Goal: Book appointment/travel/reservation

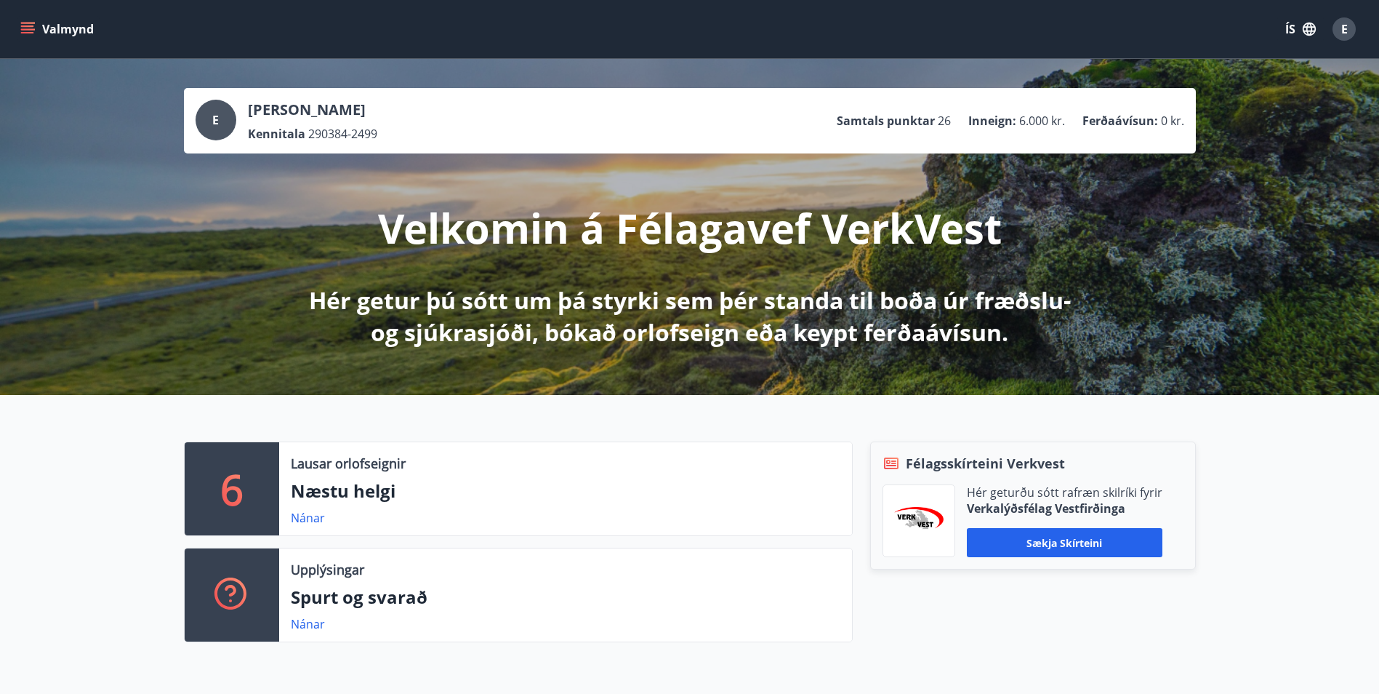
click at [28, 29] on icon "menu" at bounding box center [29, 28] width 16 height 1
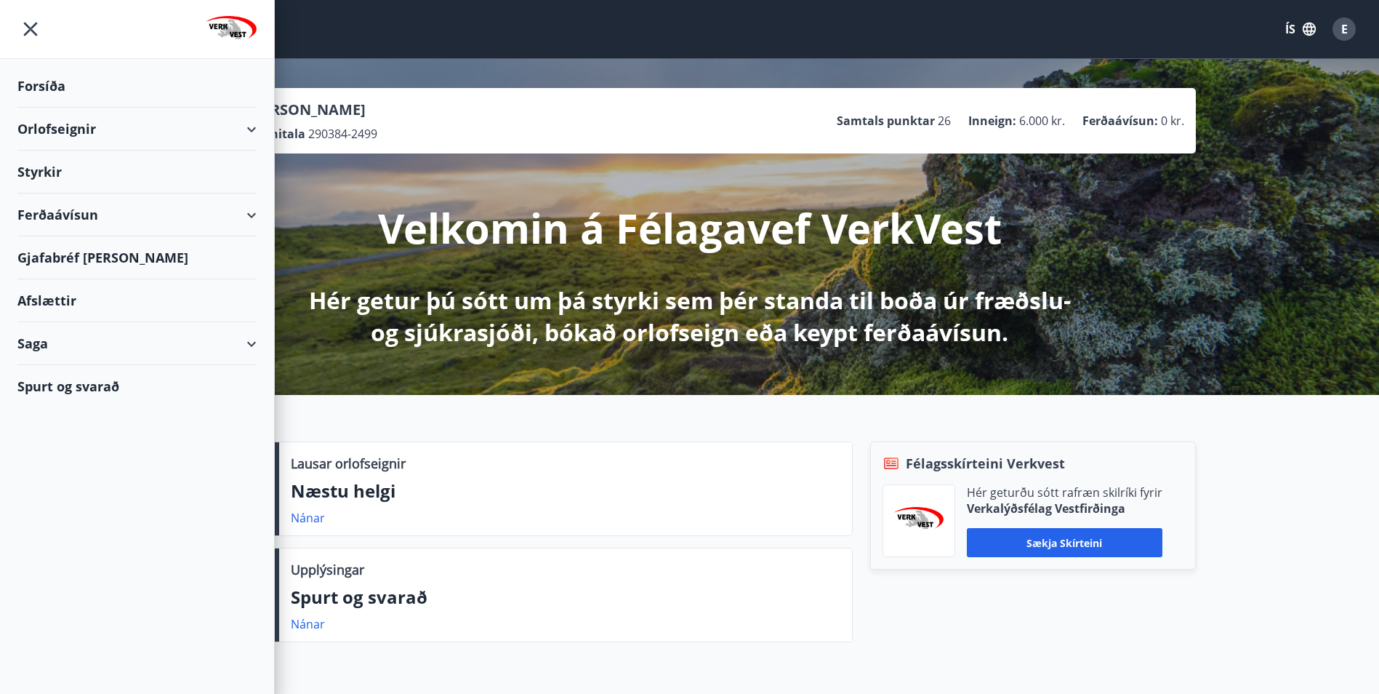
click at [41, 127] on div "Orlofseignir" at bounding box center [136, 129] width 239 height 43
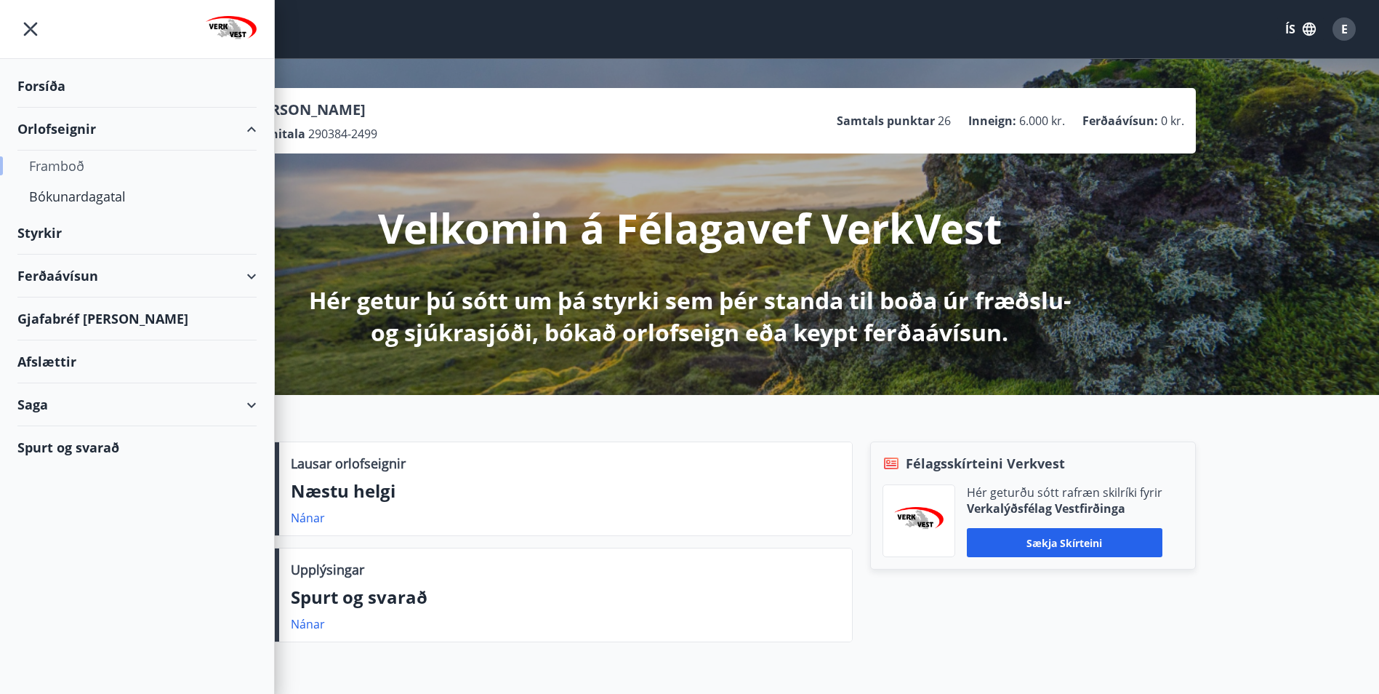
click at [57, 167] on div "Framboð" at bounding box center [137, 166] width 216 height 31
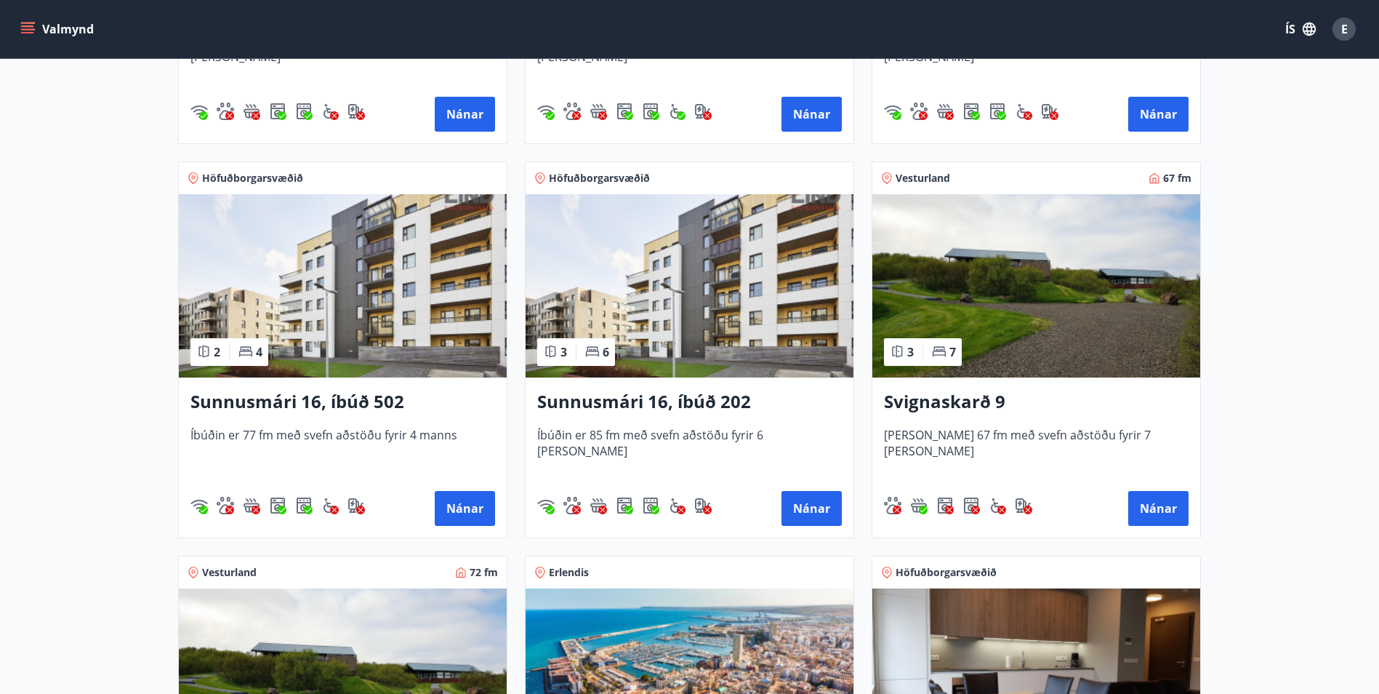
scroll to position [1018, 0]
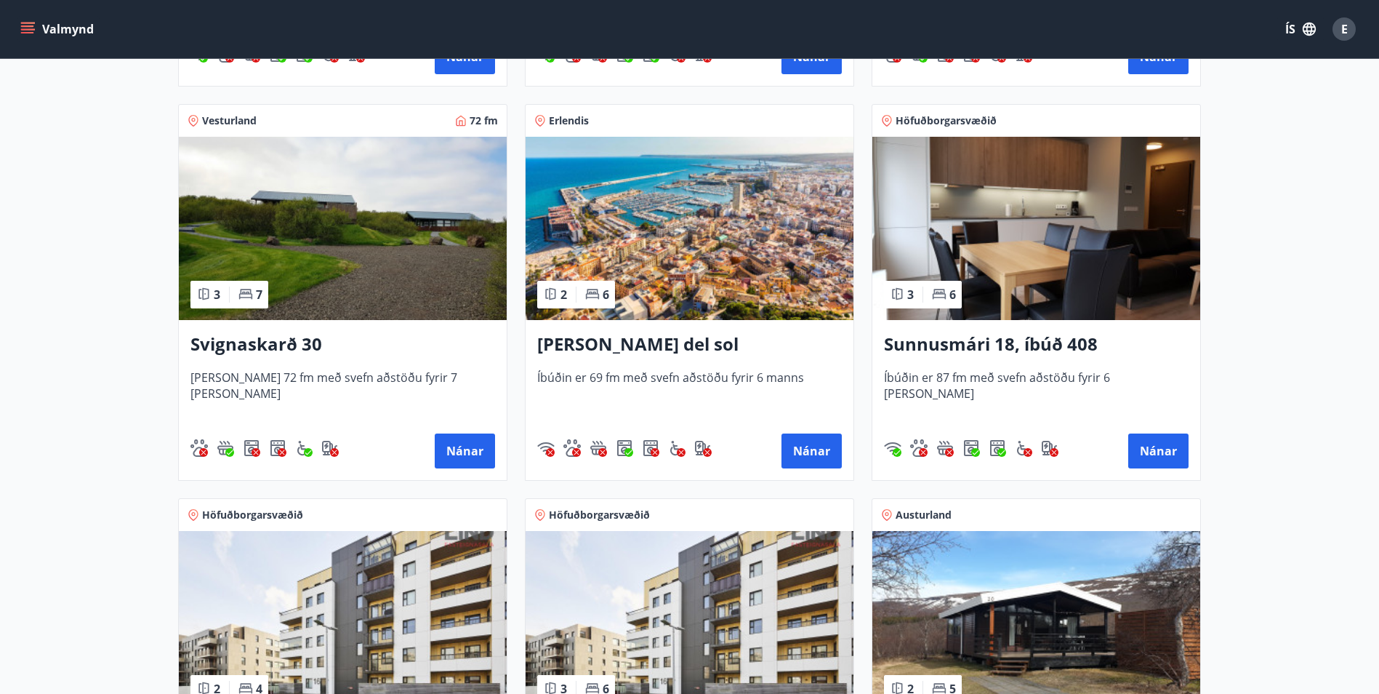
click at [716, 343] on h3 "[PERSON_NAME] del sol" at bounding box center [689, 345] width 305 height 26
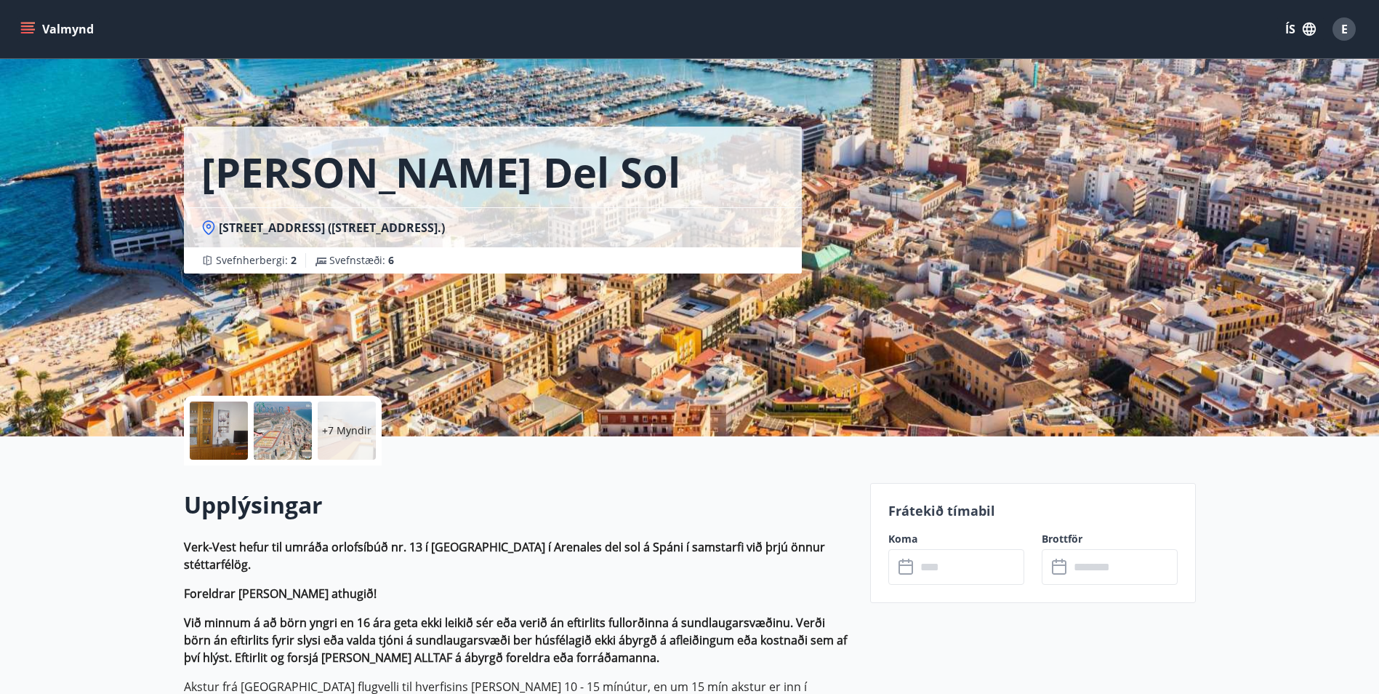
click at [24, 23] on icon "menu" at bounding box center [29, 23] width 16 height 1
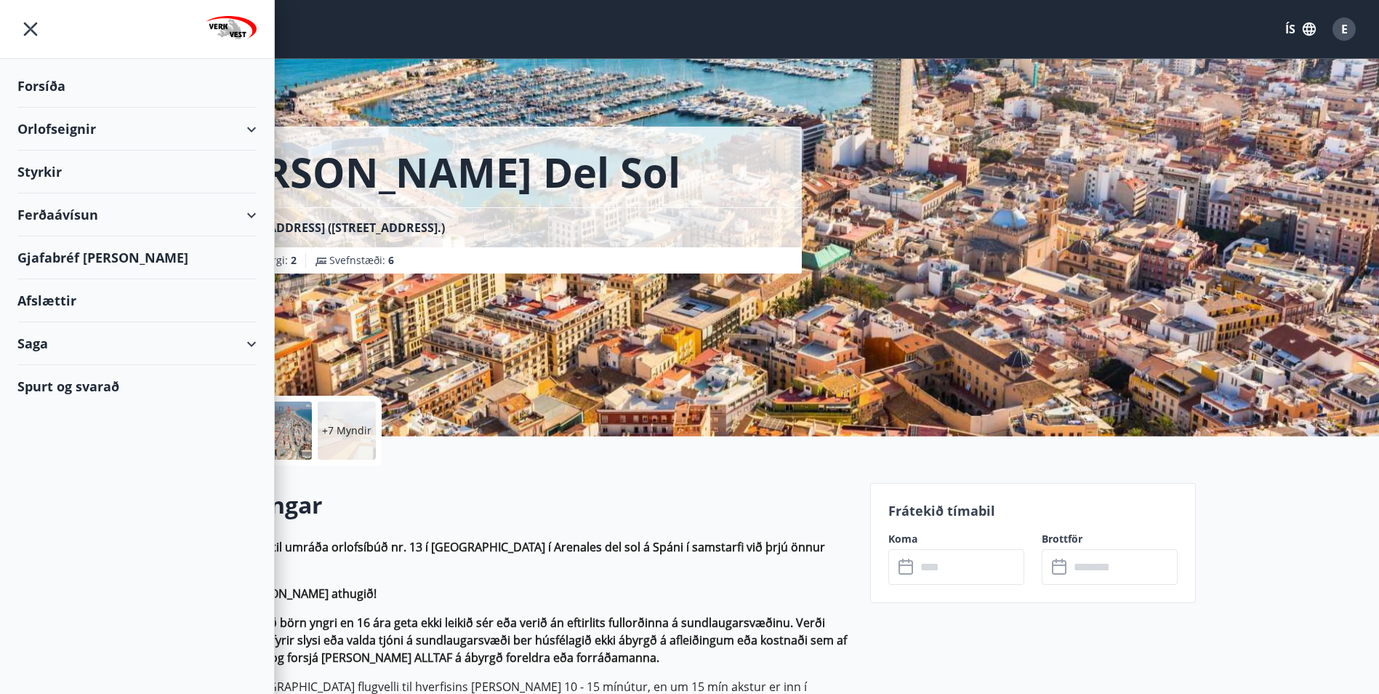
click at [48, 129] on div "Orlofseignir" at bounding box center [136, 129] width 239 height 43
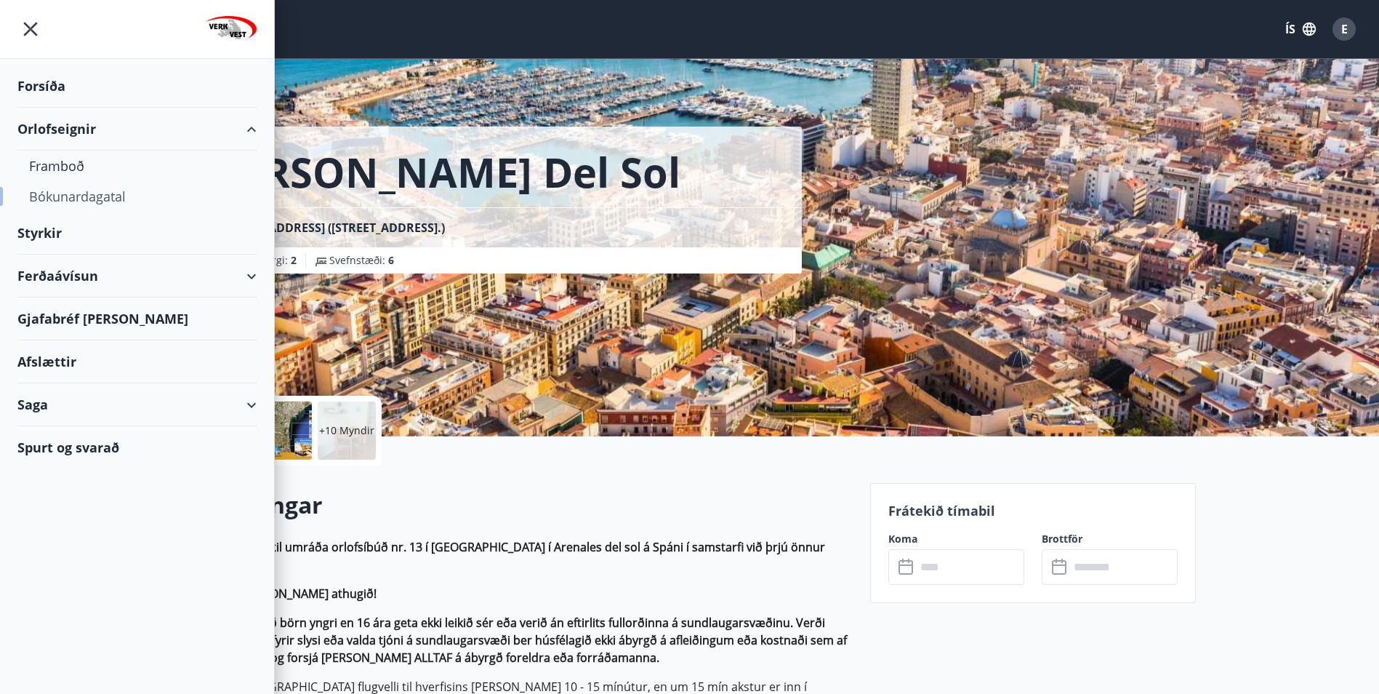
click at [68, 186] on div "Bókunardagatal" at bounding box center [137, 196] width 216 height 31
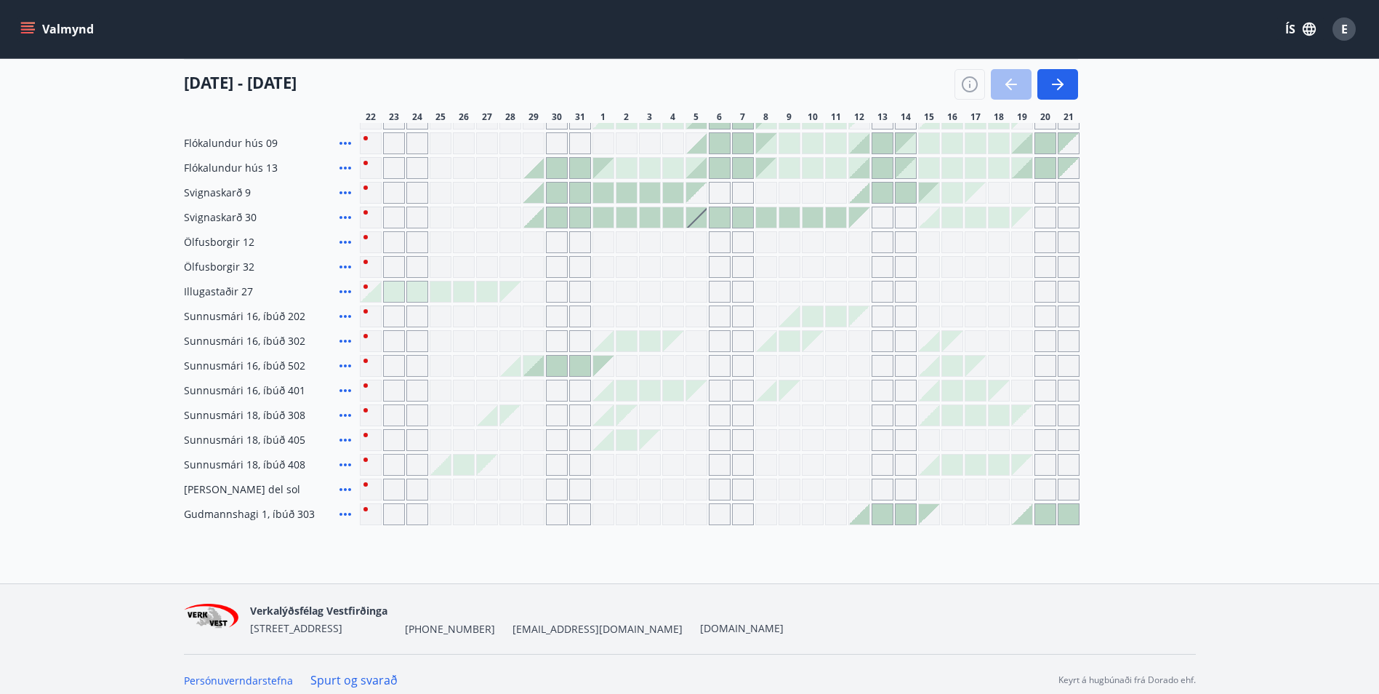
scroll to position [294, 0]
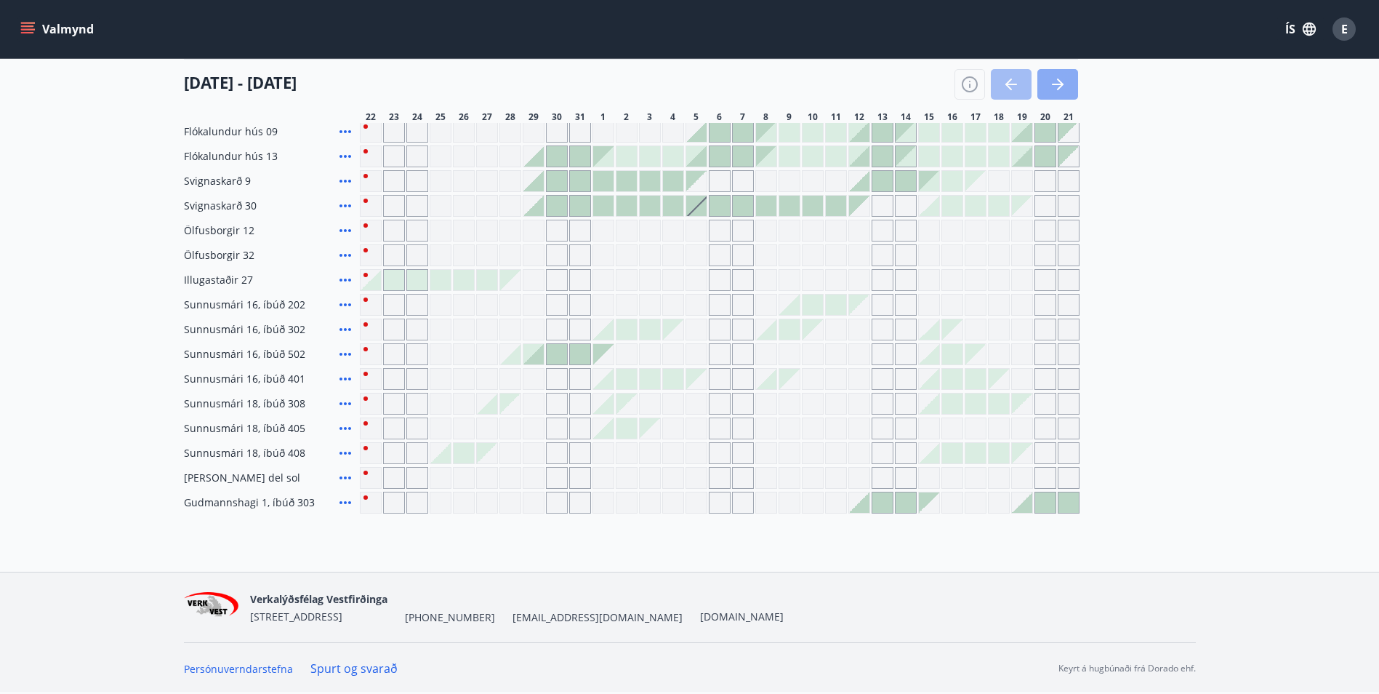
click at [1053, 79] on icon "button" at bounding box center [1057, 84] width 17 height 17
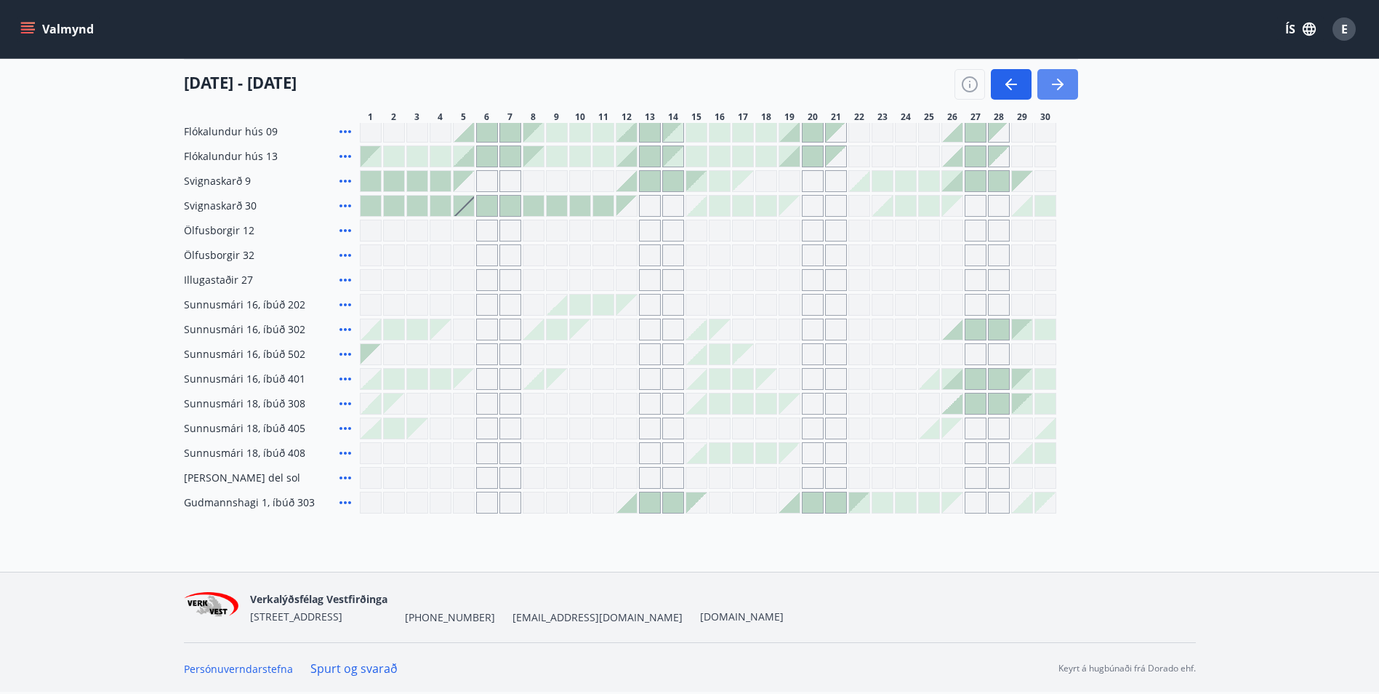
click at [1058, 81] on icon "button" at bounding box center [1057, 84] width 17 height 17
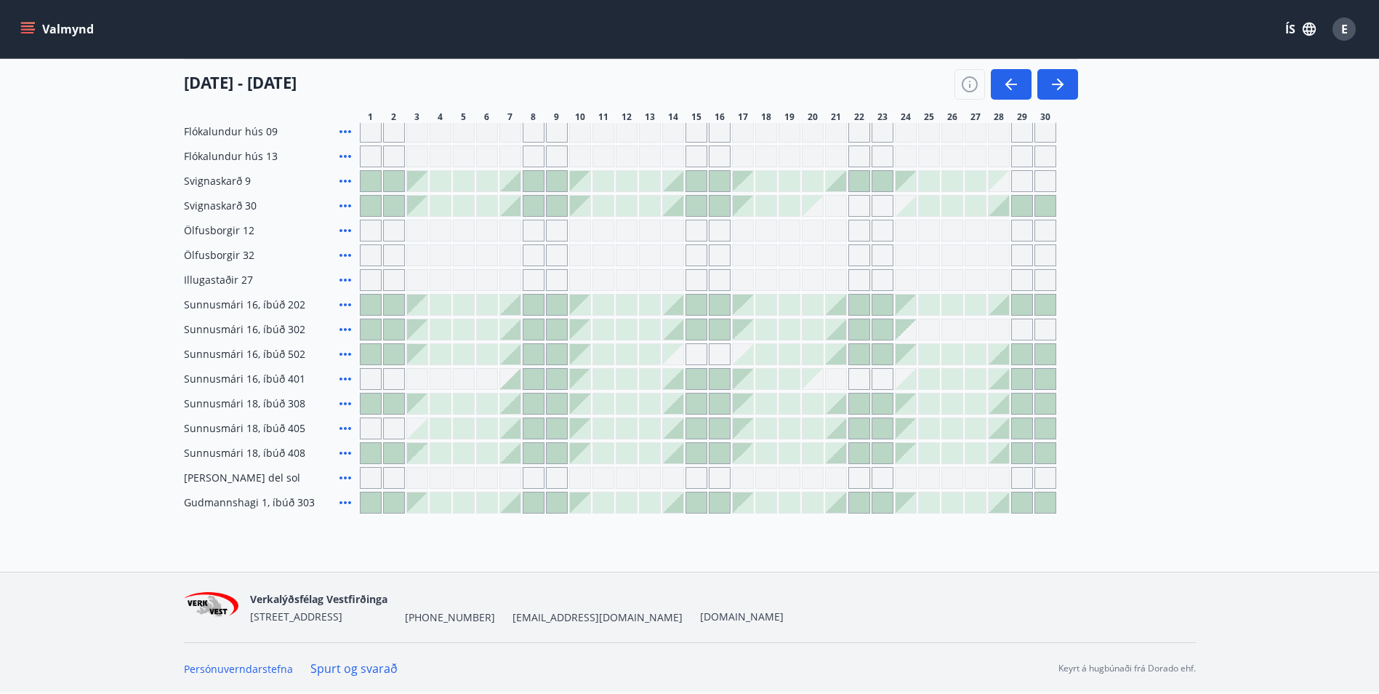
click at [1005, 91] on icon "button" at bounding box center [1011, 84] width 17 height 17
click at [1011, 84] on icon "button" at bounding box center [1012, 84] width 12 height 1
click at [347, 477] on icon at bounding box center [345, 477] width 17 height 17
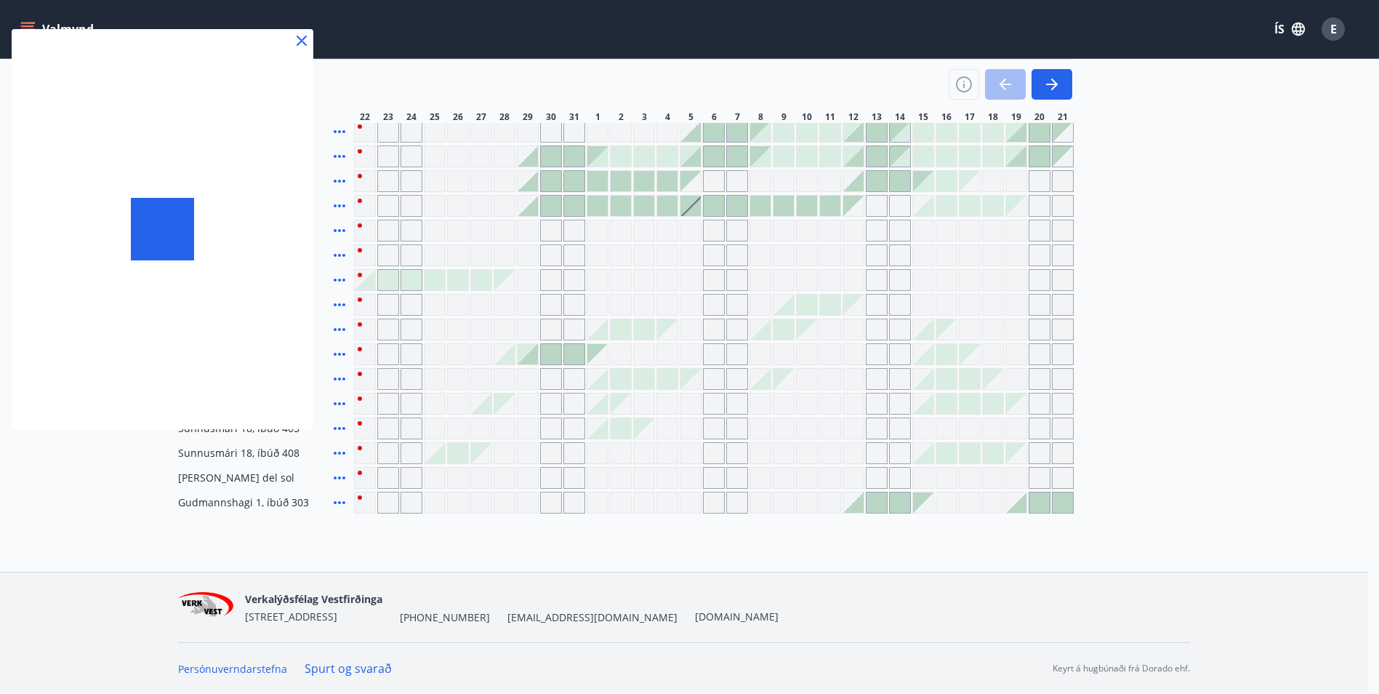
click at [1004, 81] on div at bounding box center [689, 347] width 1379 height 694
click at [1015, 83] on div at bounding box center [1011, 84] width 124 height 31
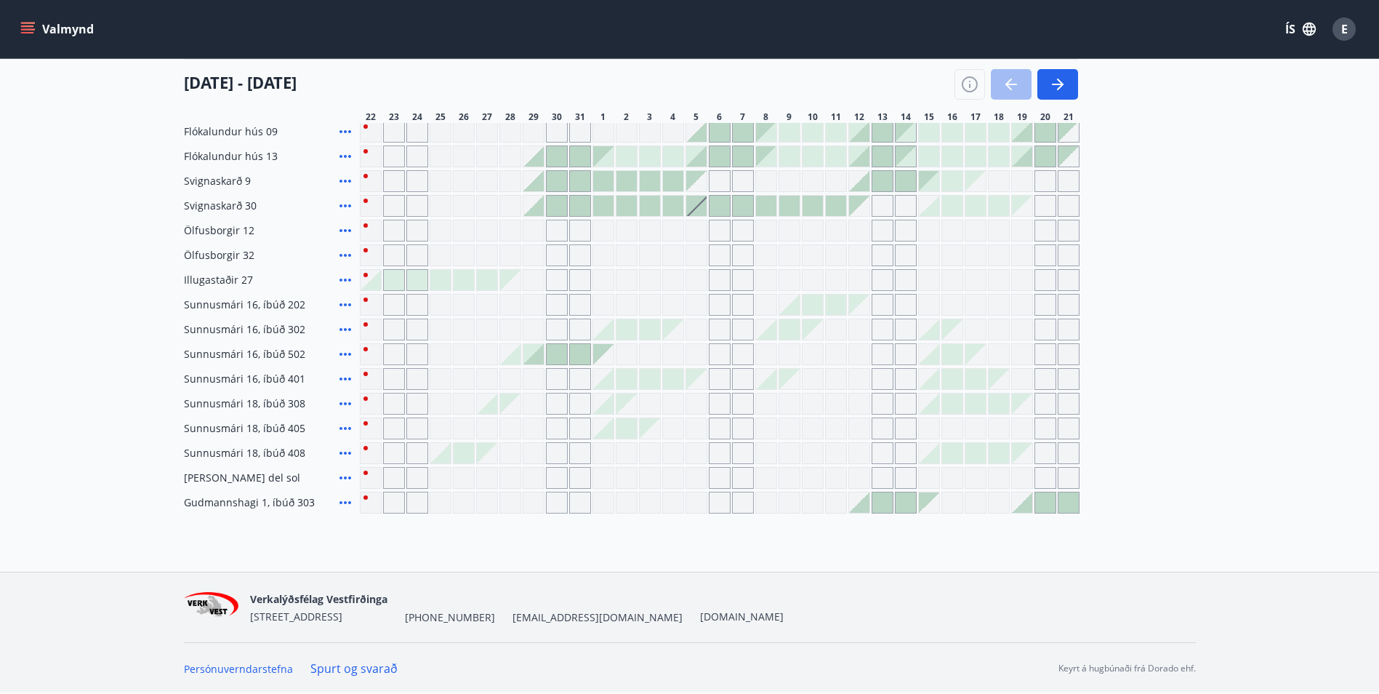
click at [1015, 83] on div at bounding box center [1017, 84] width 124 height 31
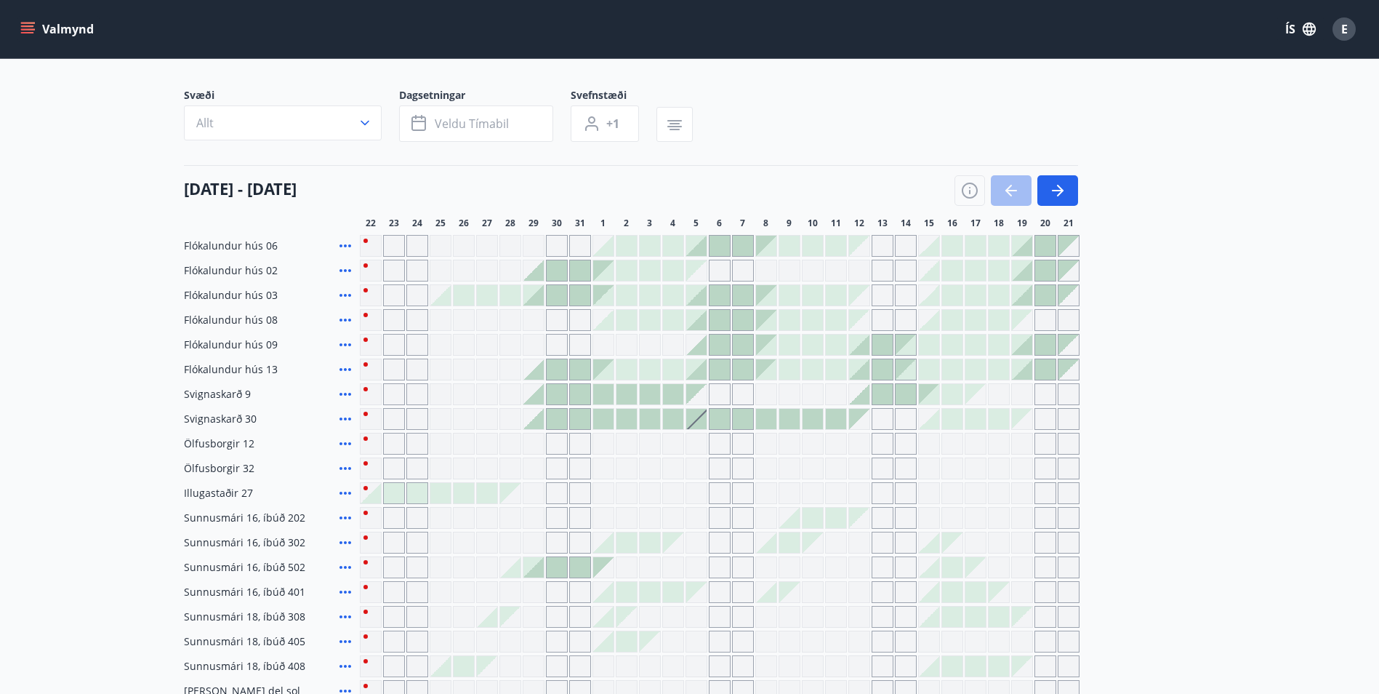
scroll to position [76, 0]
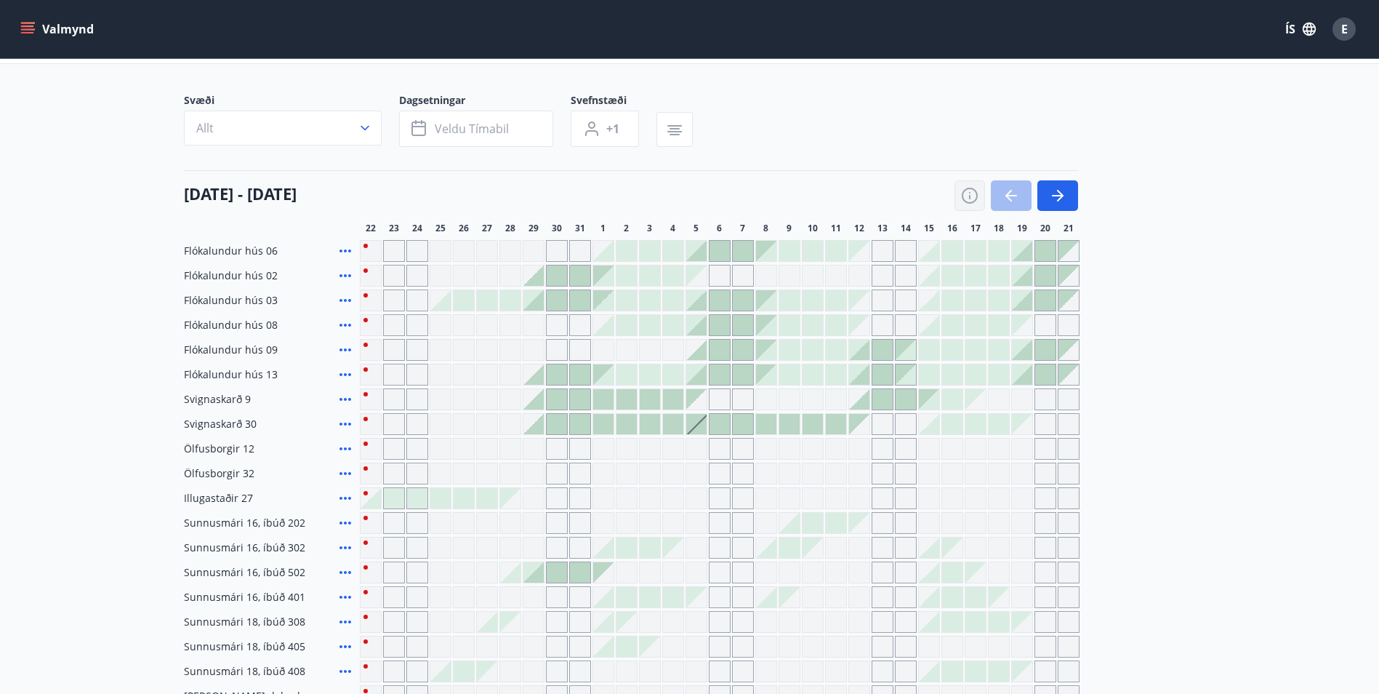
click at [969, 198] on icon "button" at bounding box center [969, 195] width 17 height 17
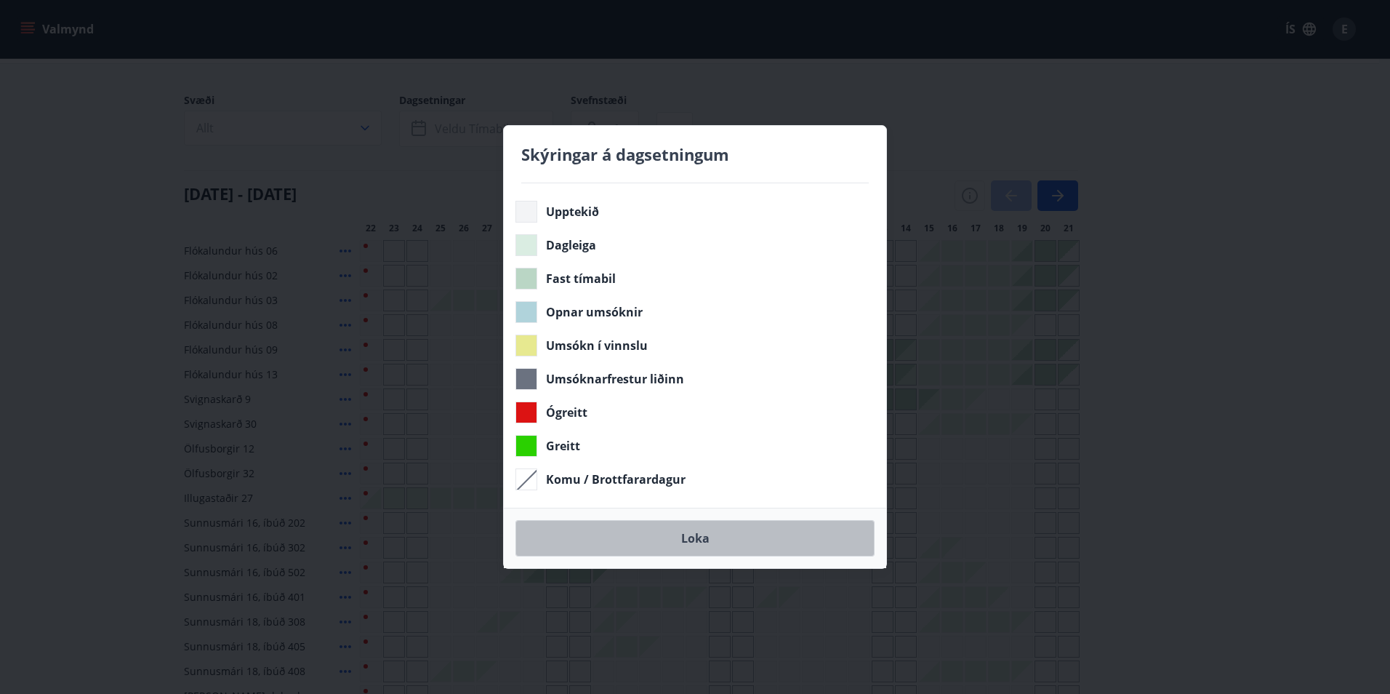
click at [688, 534] on button "Loka" at bounding box center [695, 538] width 359 height 36
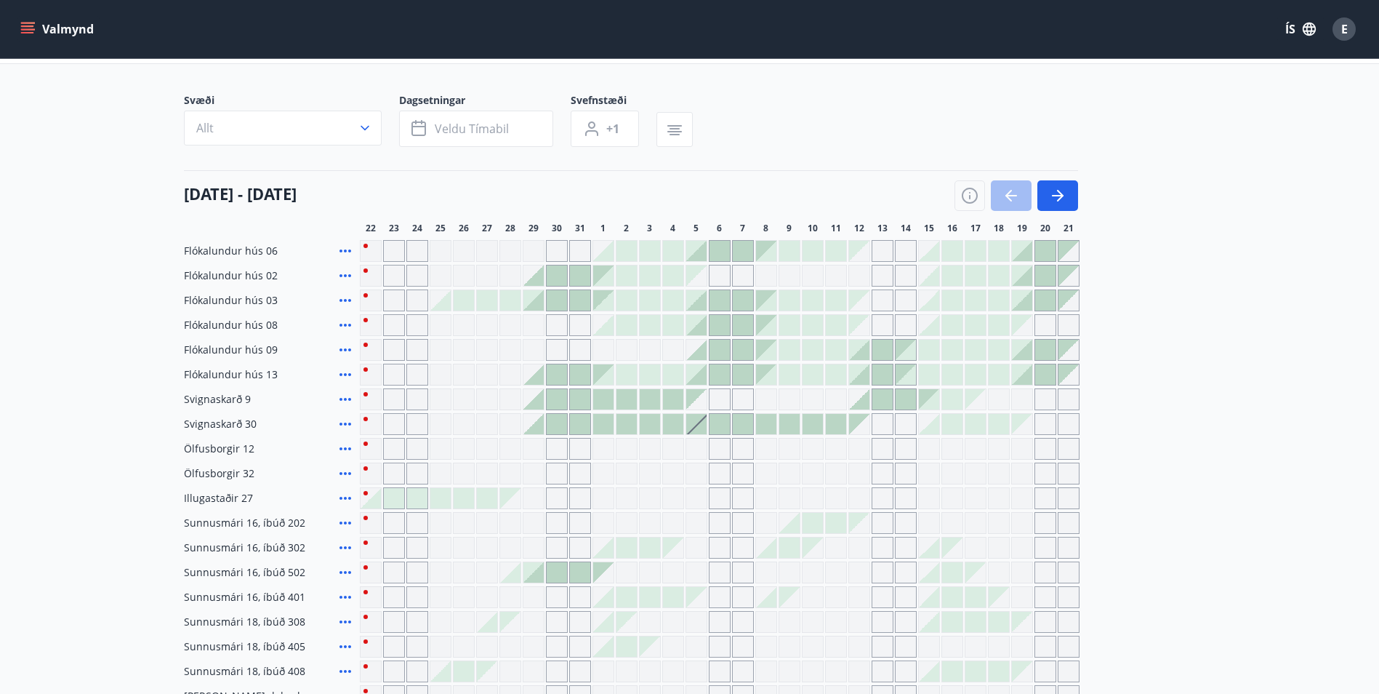
click at [25, 23] on icon "menu" at bounding box center [29, 23] width 16 height 1
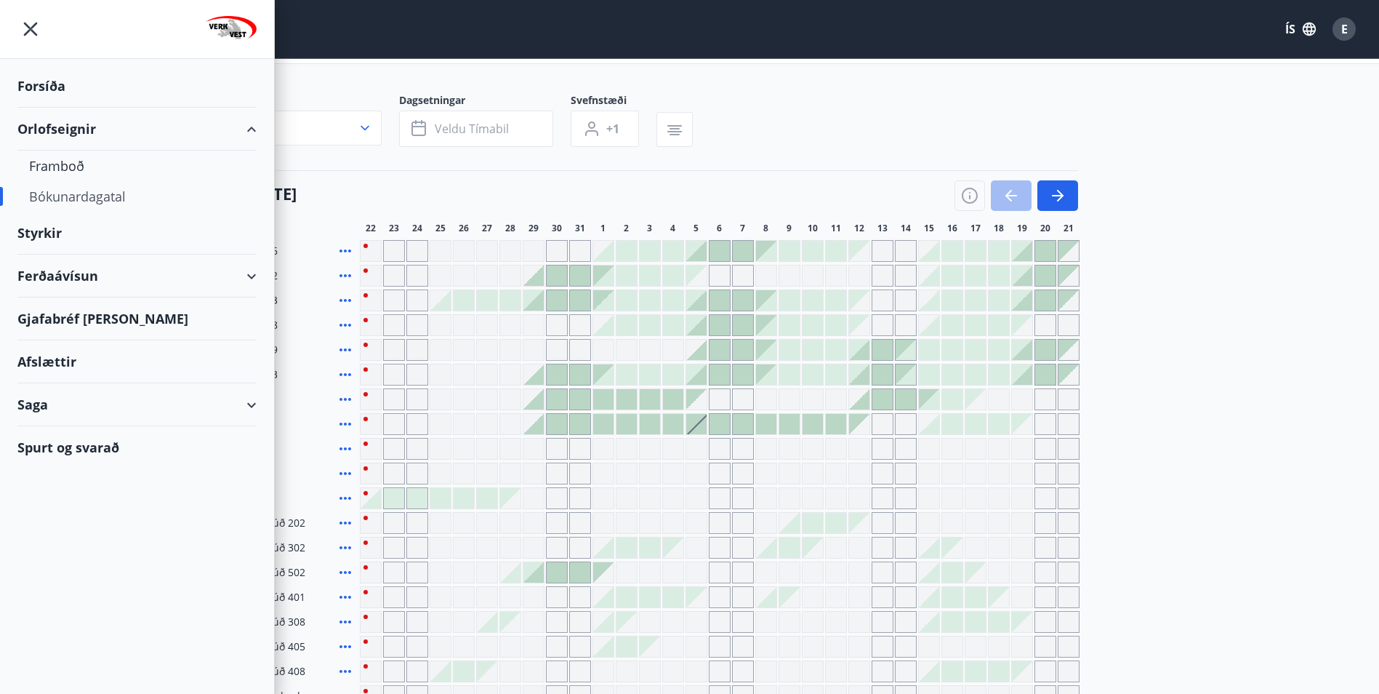
click at [60, 127] on div "Orlofseignir" at bounding box center [136, 129] width 239 height 43
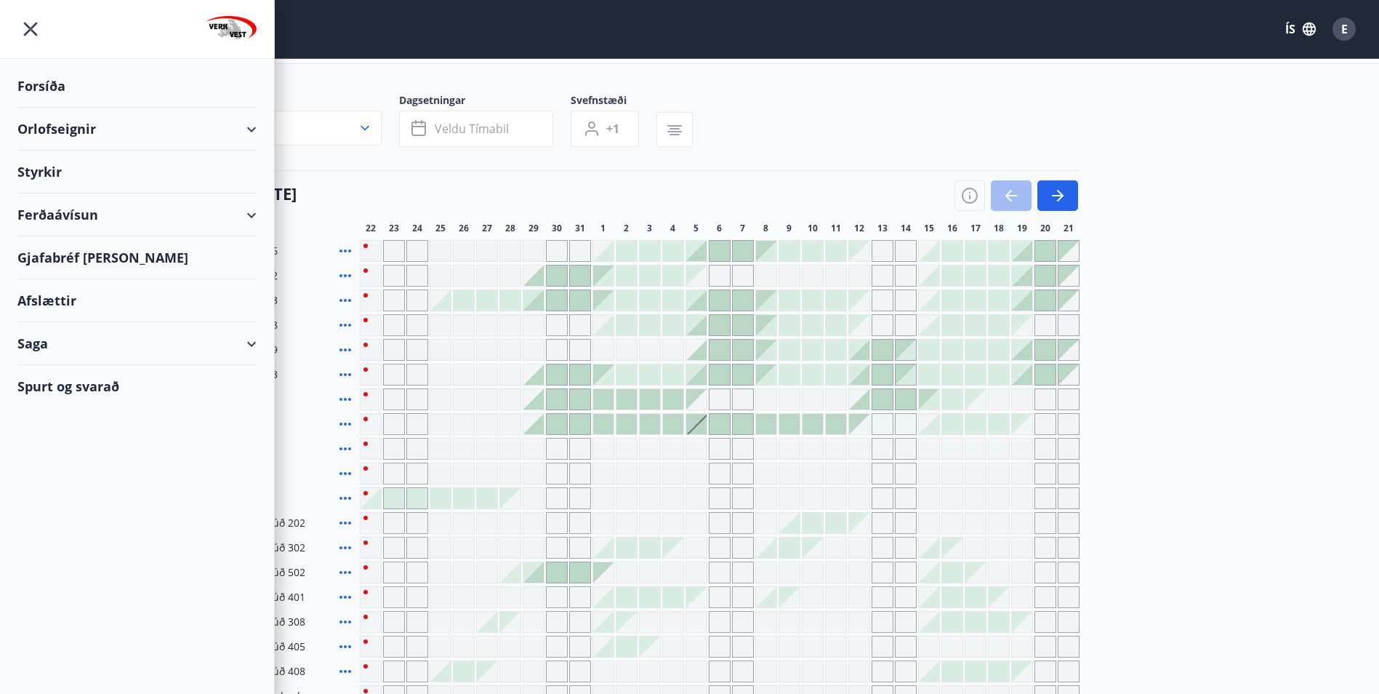
click at [45, 129] on div "Orlofseignir" at bounding box center [136, 129] width 239 height 43
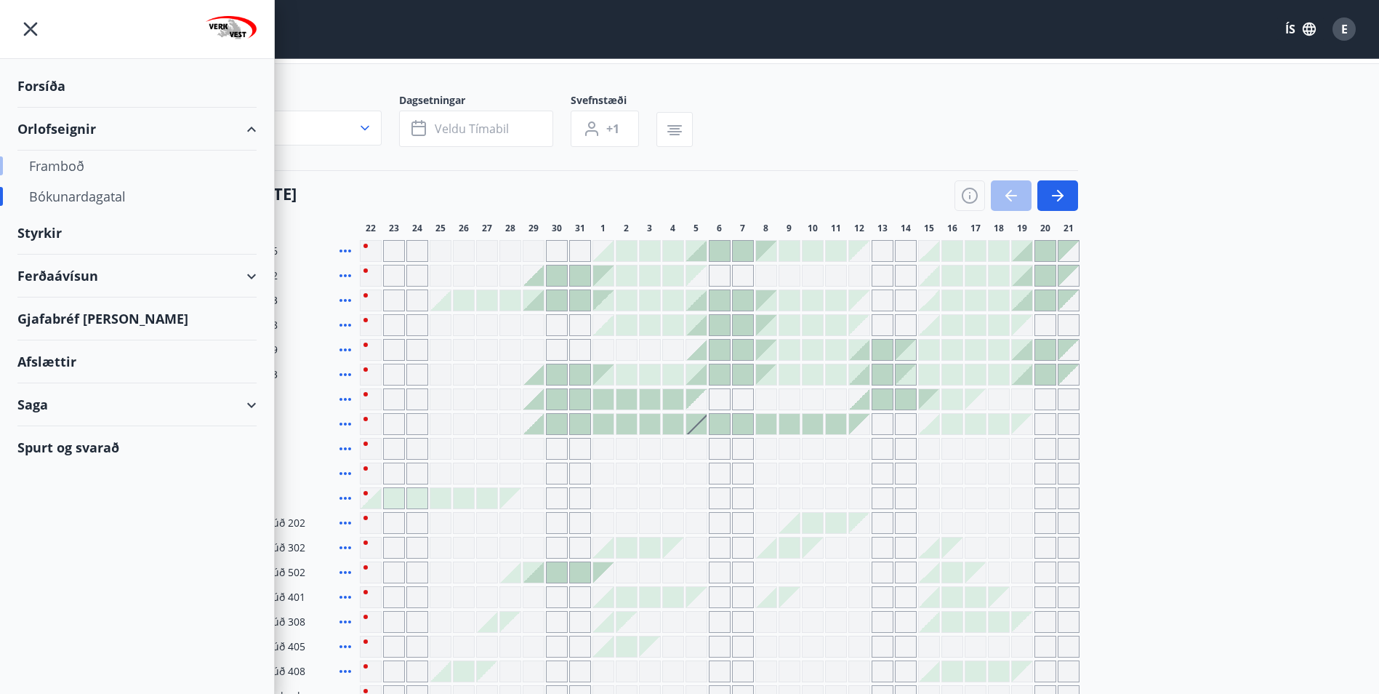
click at [55, 169] on div "Framboð" at bounding box center [137, 166] width 216 height 31
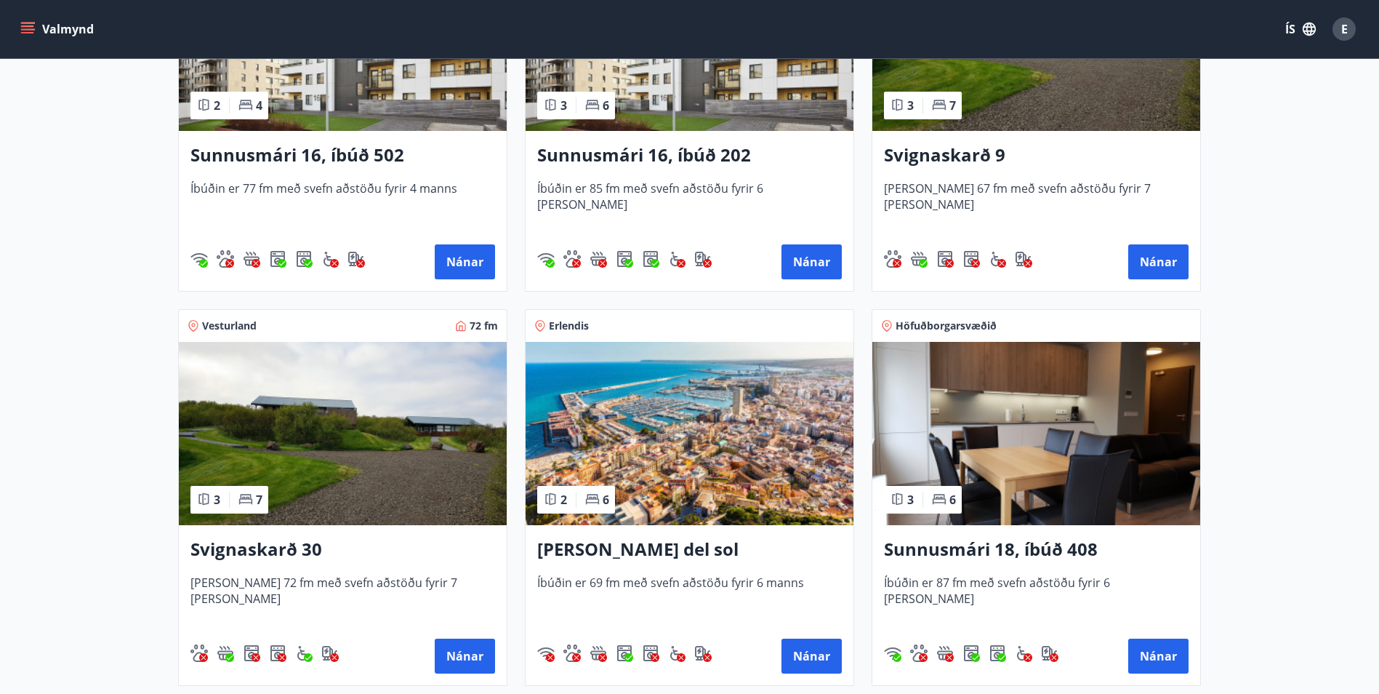
scroll to position [873, 0]
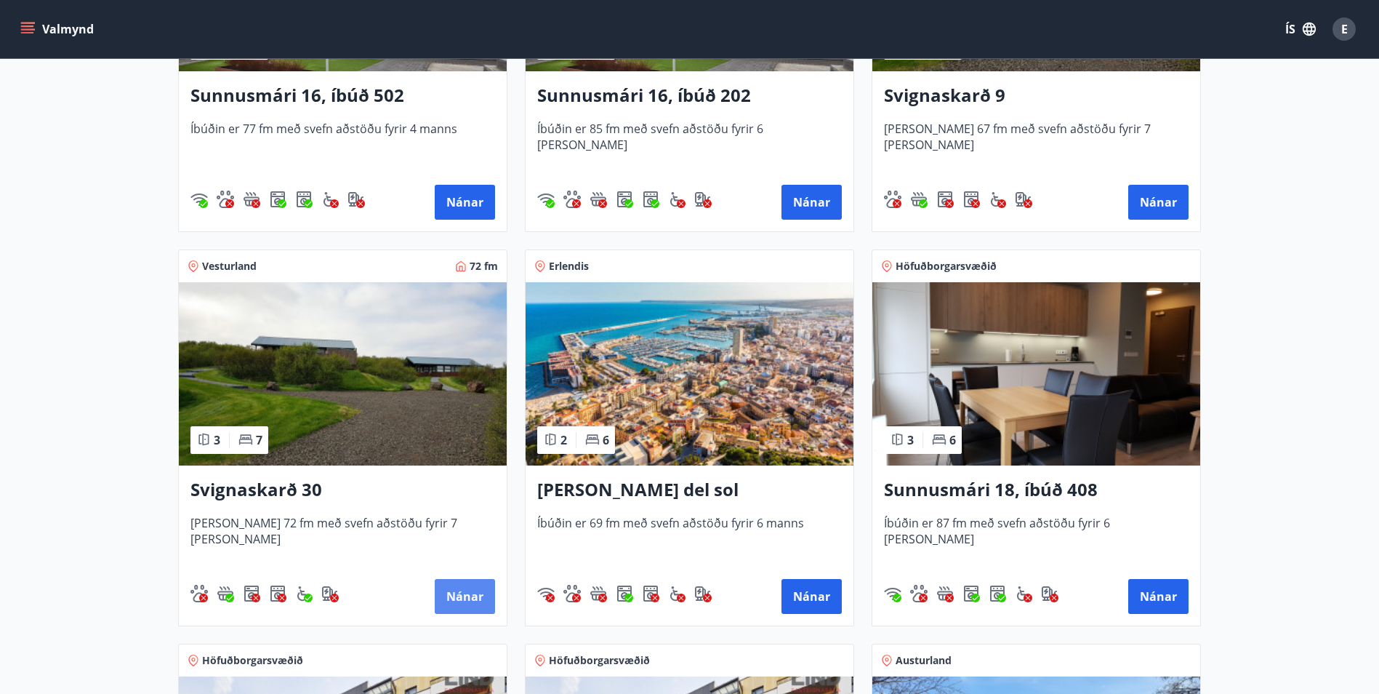
click at [480, 591] on button "Nánar" at bounding box center [465, 596] width 60 height 35
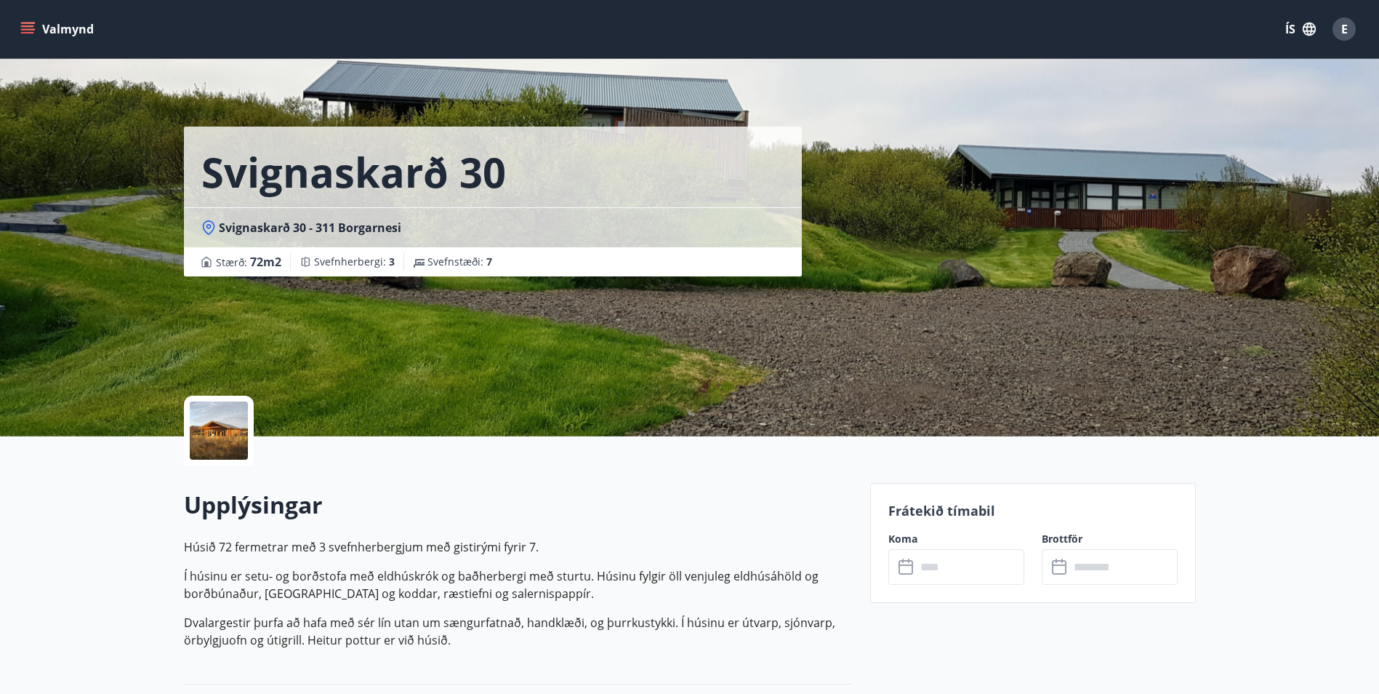
click at [31, 20] on button "Valmynd" at bounding box center [58, 29] width 82 height 26
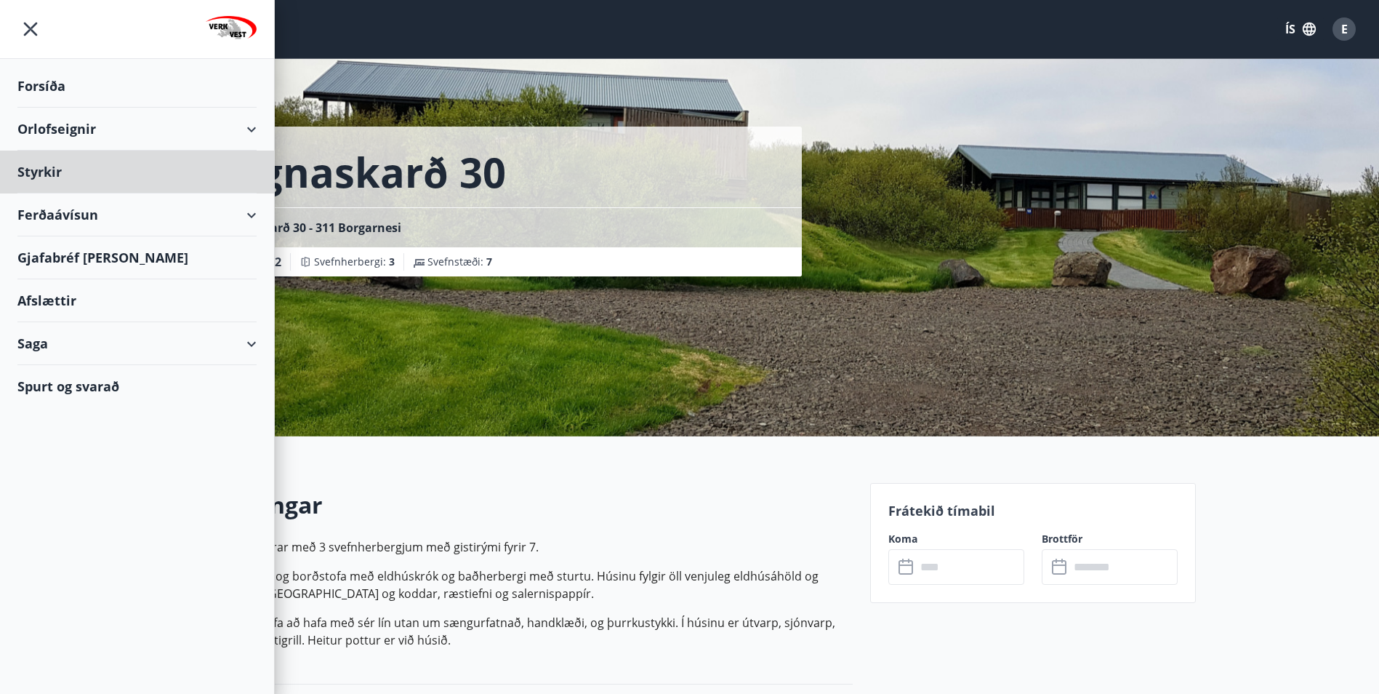
click at [37, 87] on div "Forsíða" at bounding box center [136, 86] width 239 height 43
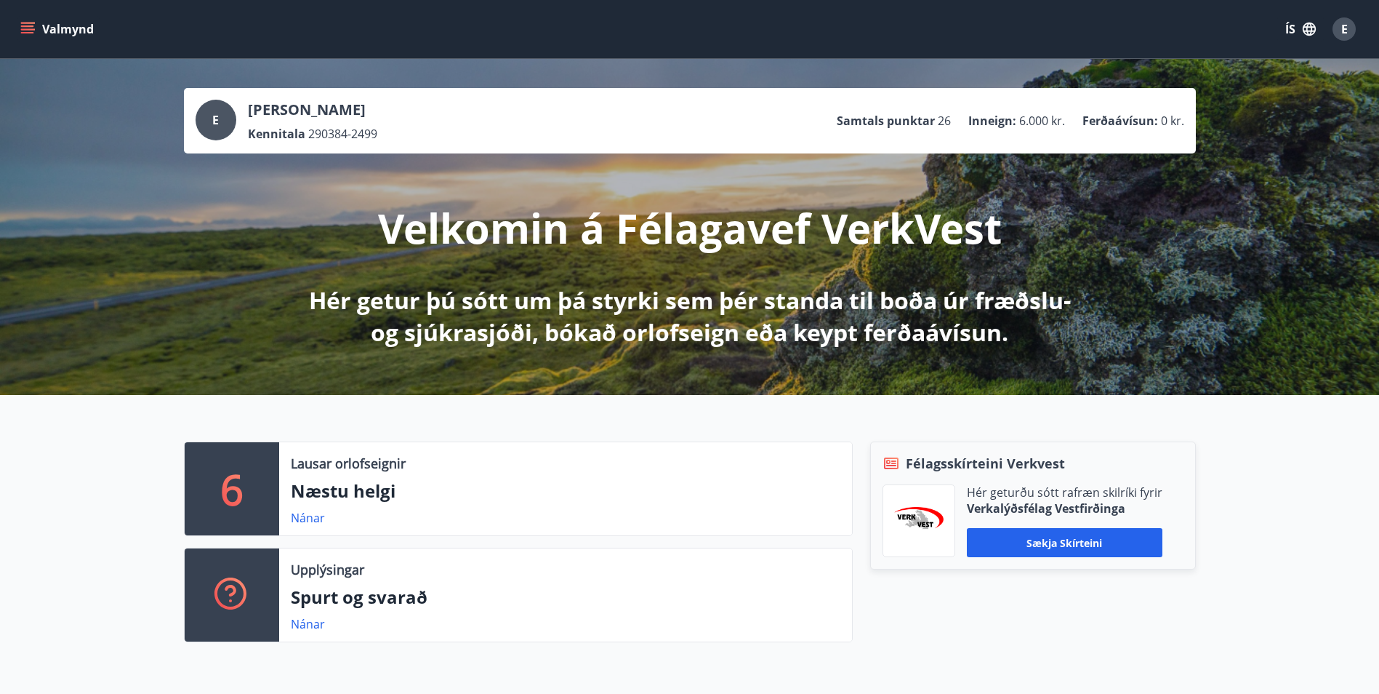
click at [339, 486] on p "Næstu helgi" at bounding box center [566, 490] width 550 height 25
click at [312, 521] on link "Nánar" at bounding box center [308, 518] width 34 height 16
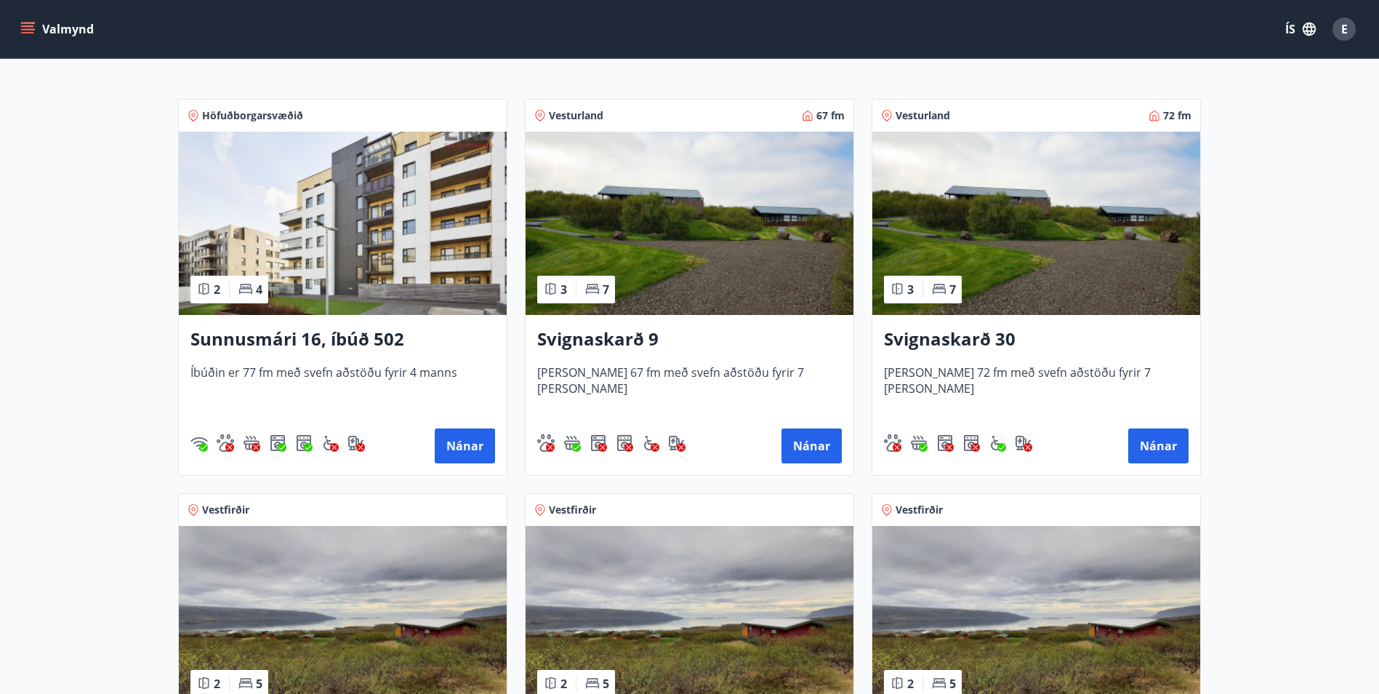
scroll to position [291, 0]
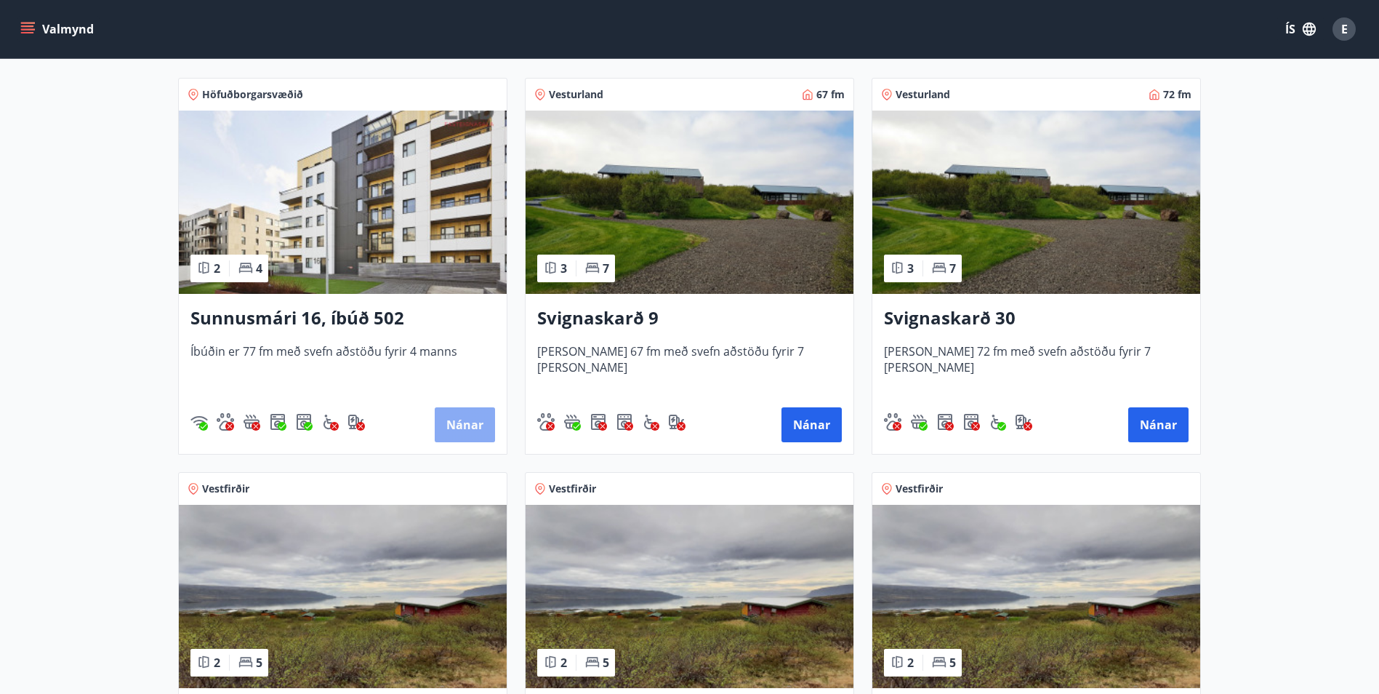
click at [468, 427] on button "Nánar" at bounding box center [465, 424] width 60 height 35
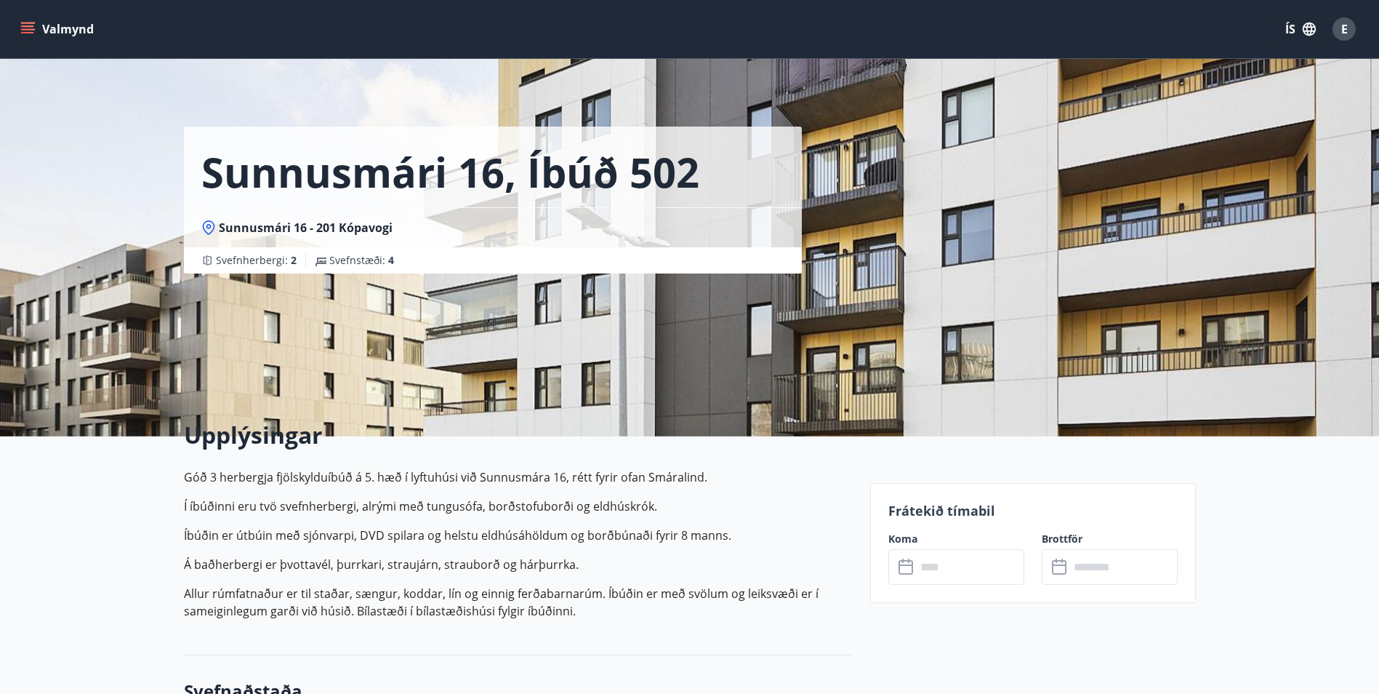
click at [35, 28] on button "Valmynd" at bounding box center [58, 29] width 82 height 26
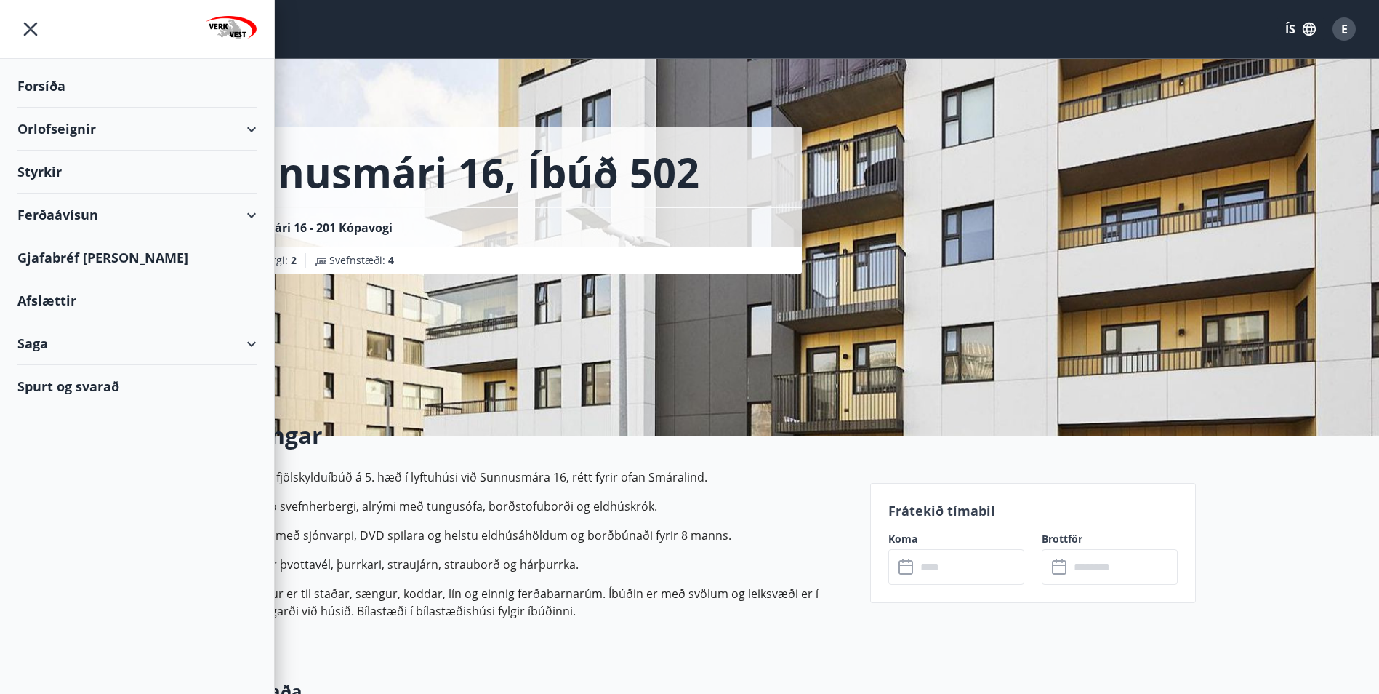
click at [252, 129] on div "Orlofseignir" at bounding box center [136, 129] width 239 height 43
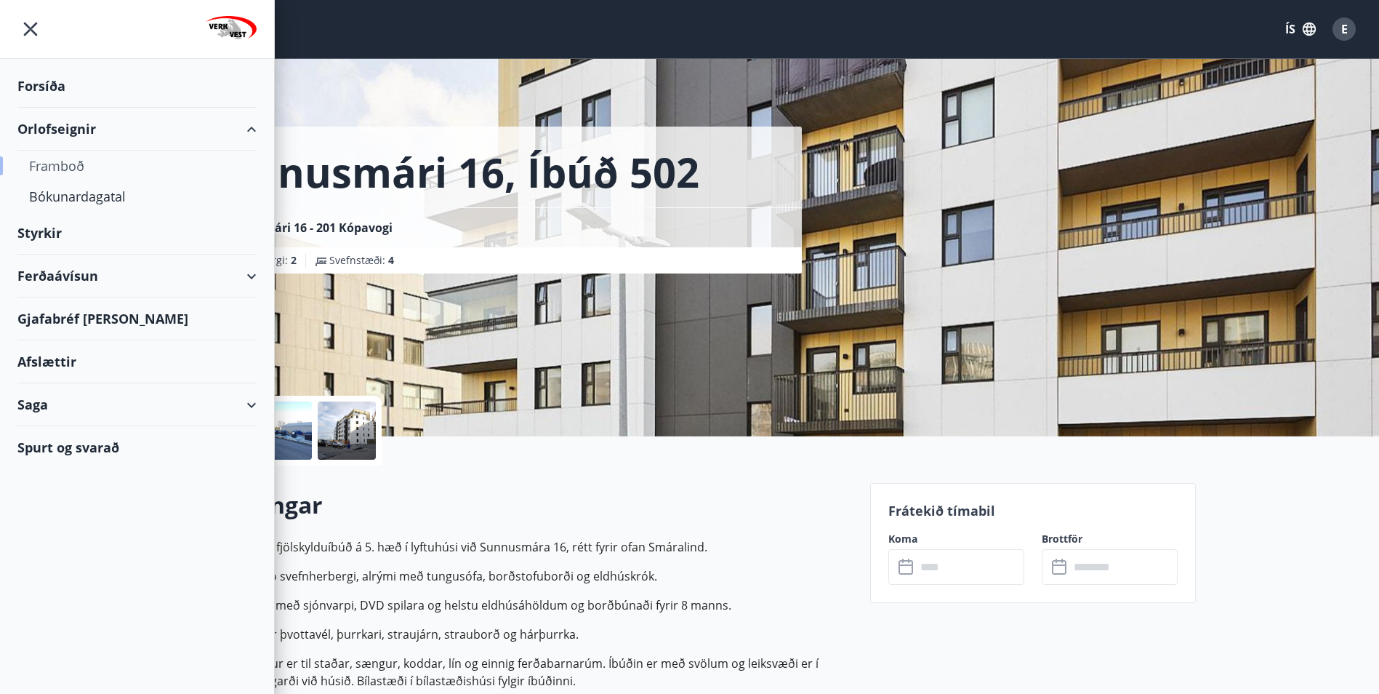
click at [47, 169] on div "Framboð" at bounding box center [137, 166] width 216 height 31
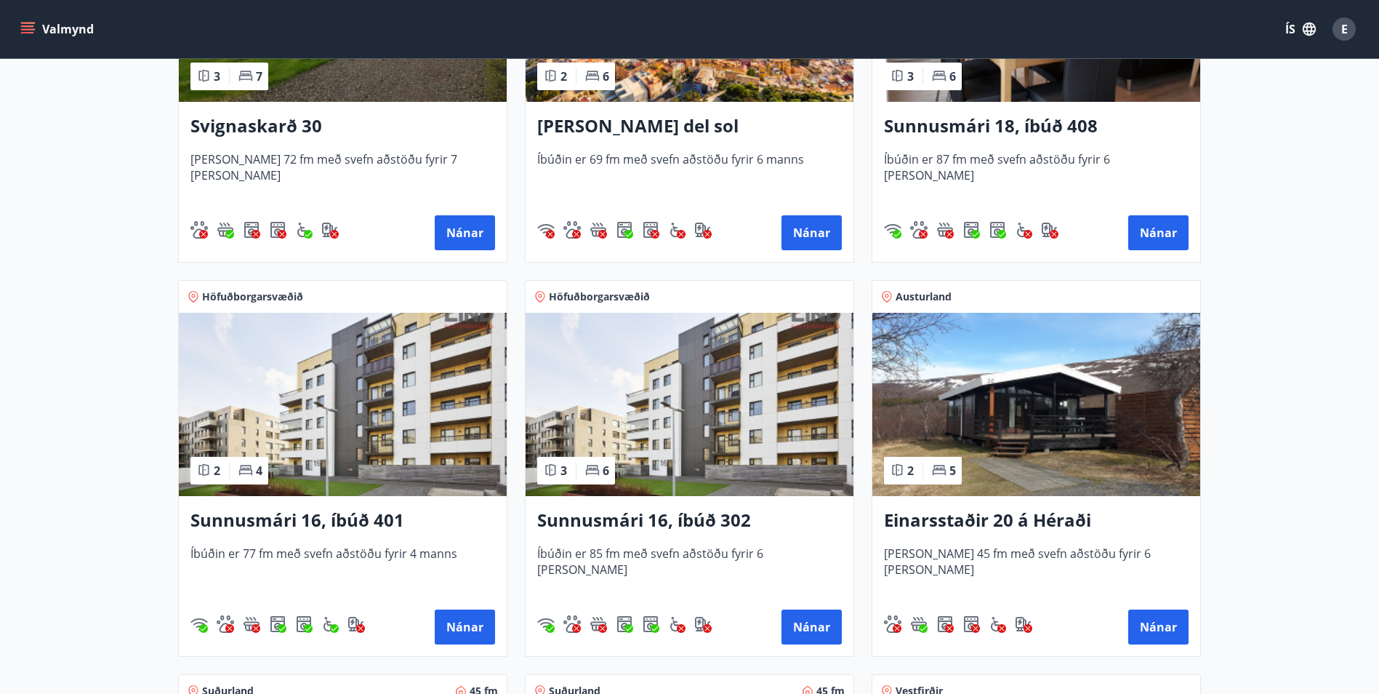
scroll to position [1018, 0]
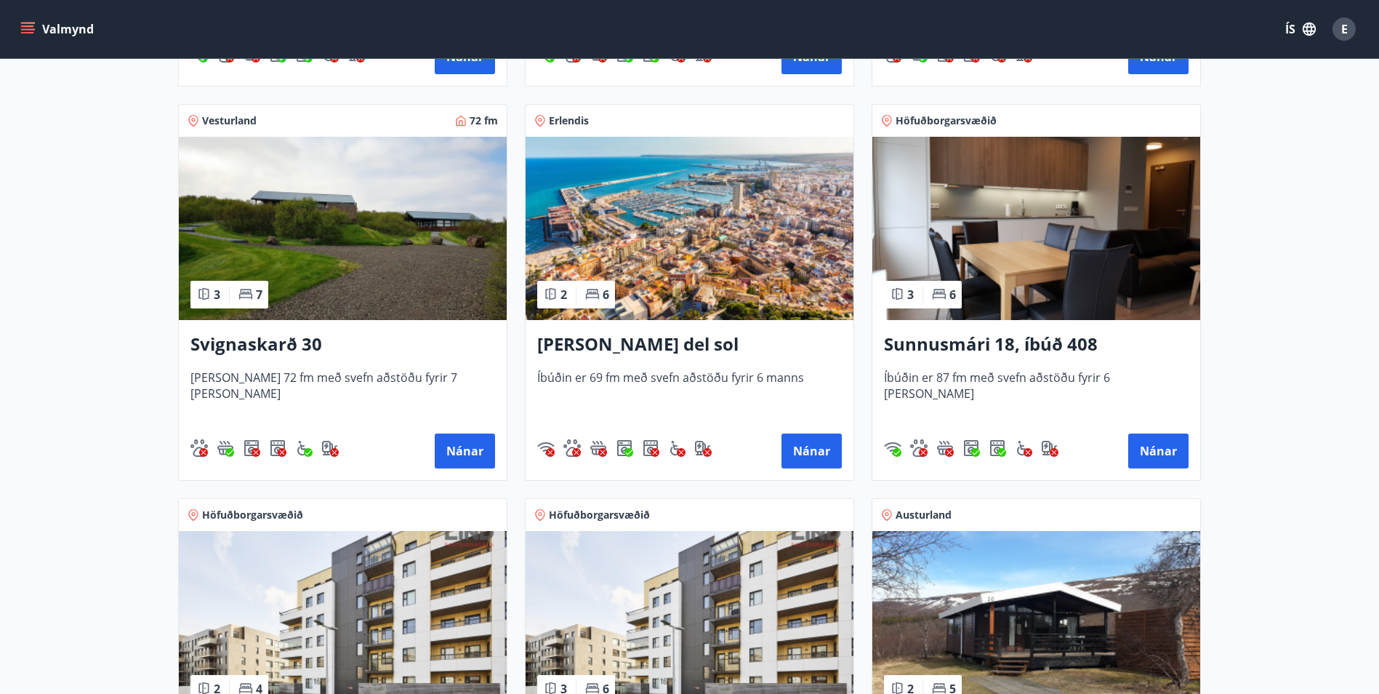
click at [606, 340] on h3 "[PERSON_NAME] del sol" at bounding box center [689, 345] width 305 height 26
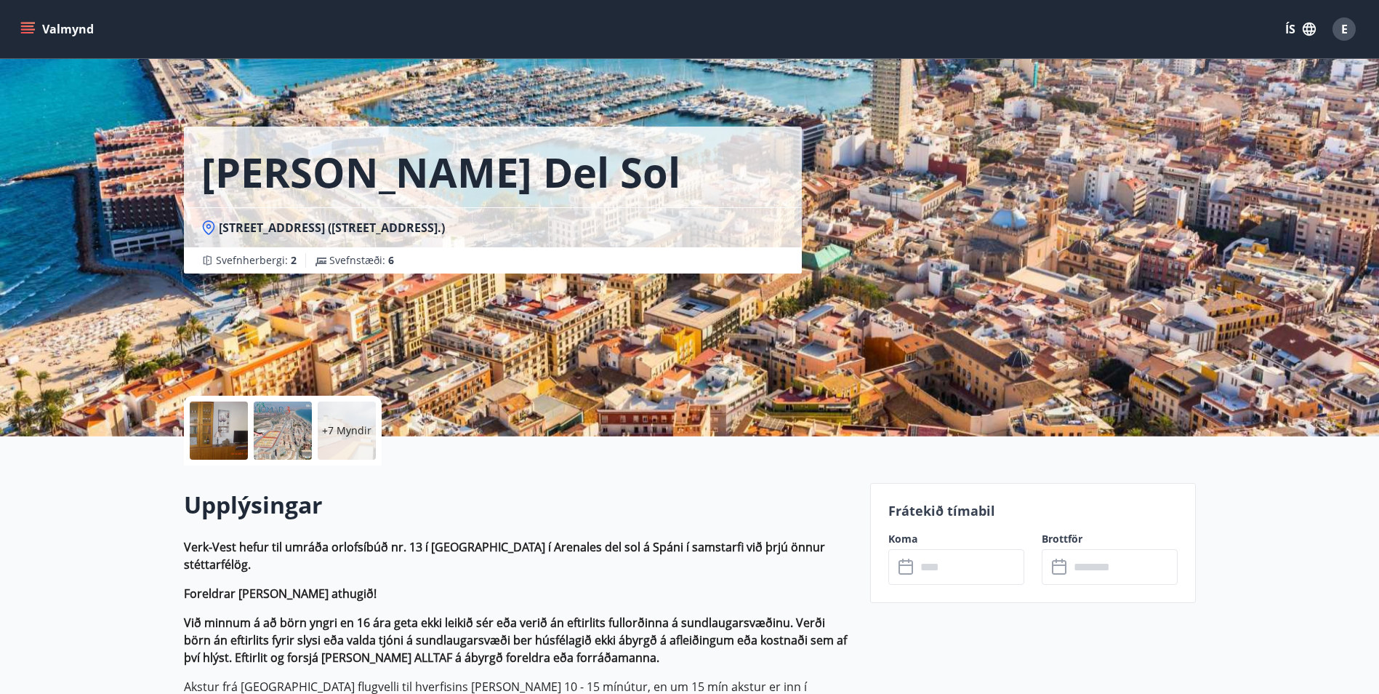
click at [985, 577] on input "text" at bounding box center [970, 567] width 108 height 36
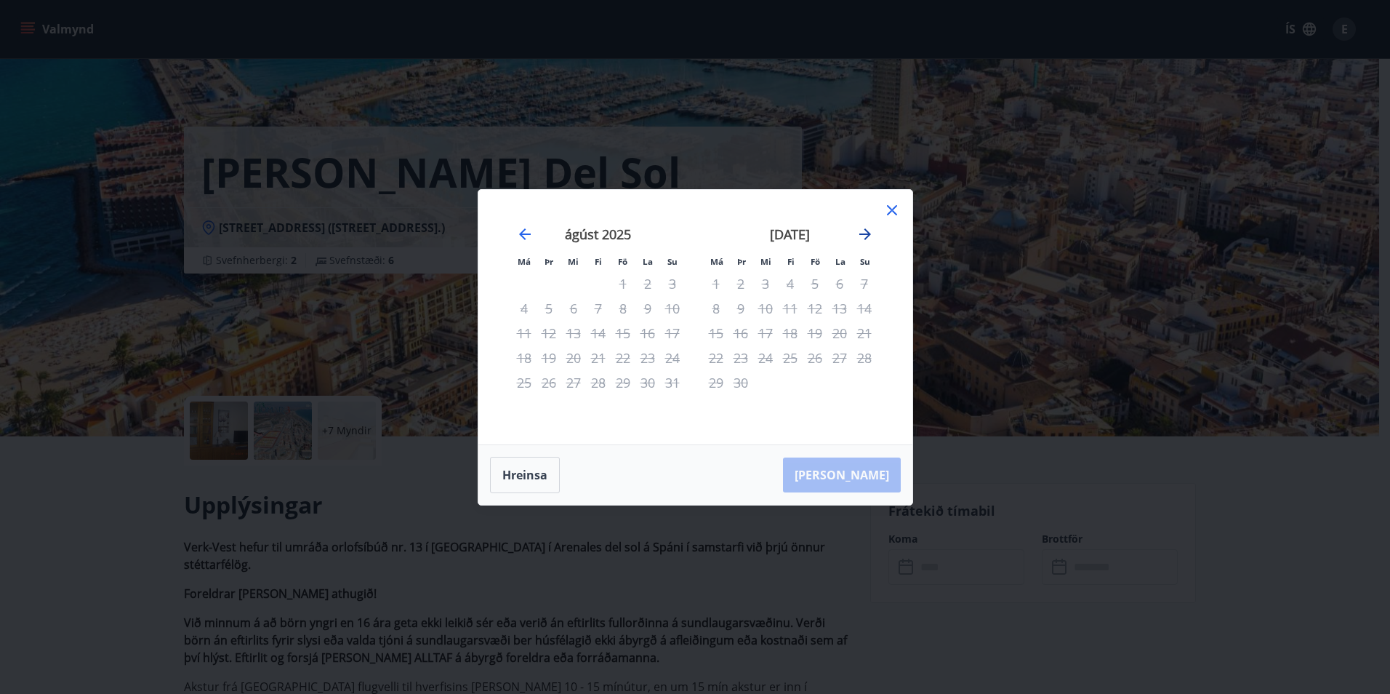
click at [867, 235] on icon "Move forward to switch to the next month." at bounding box center [865, 233] width 17 height 17
click at [816, 303] on div "10" at bounding box center [815, 308] width 25 height 25
click at [815, 334] on div "17" at bounding box center [815, 333] width 25 height 25
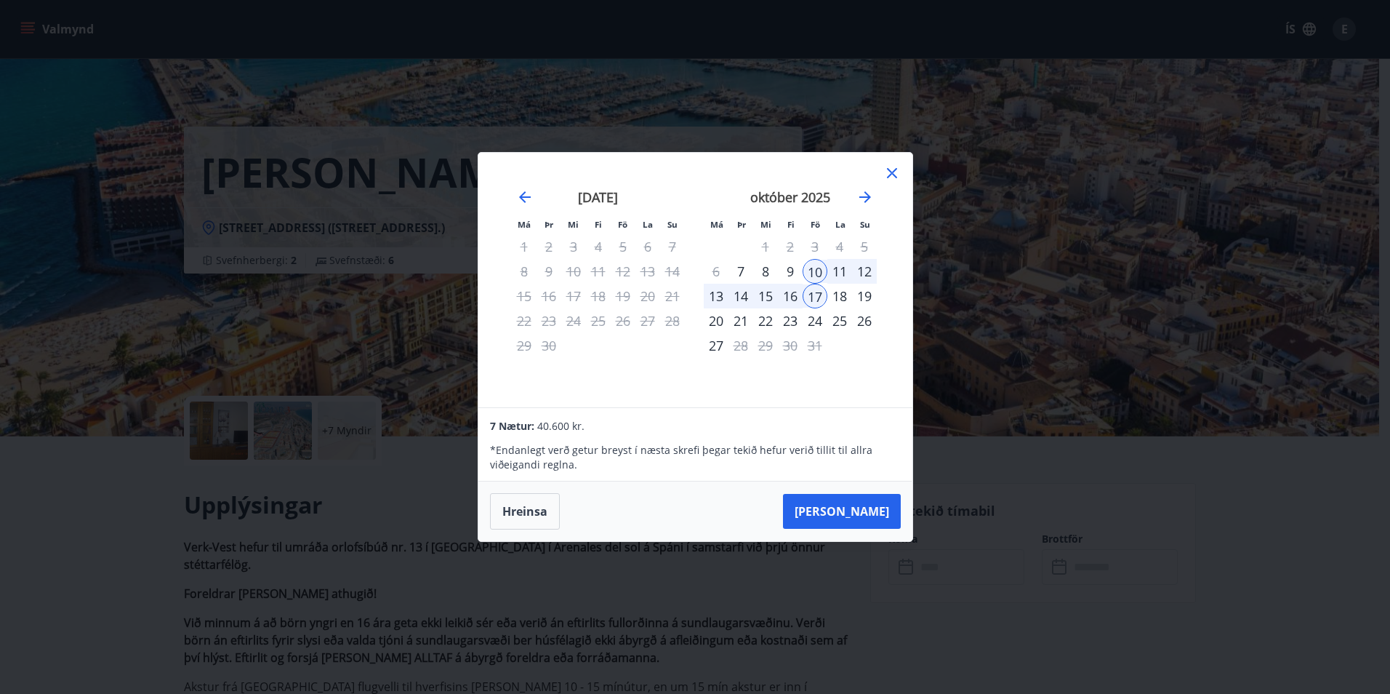
click at [815, 319] on div "24" at bounding box center [815, 320] width 25 height 25
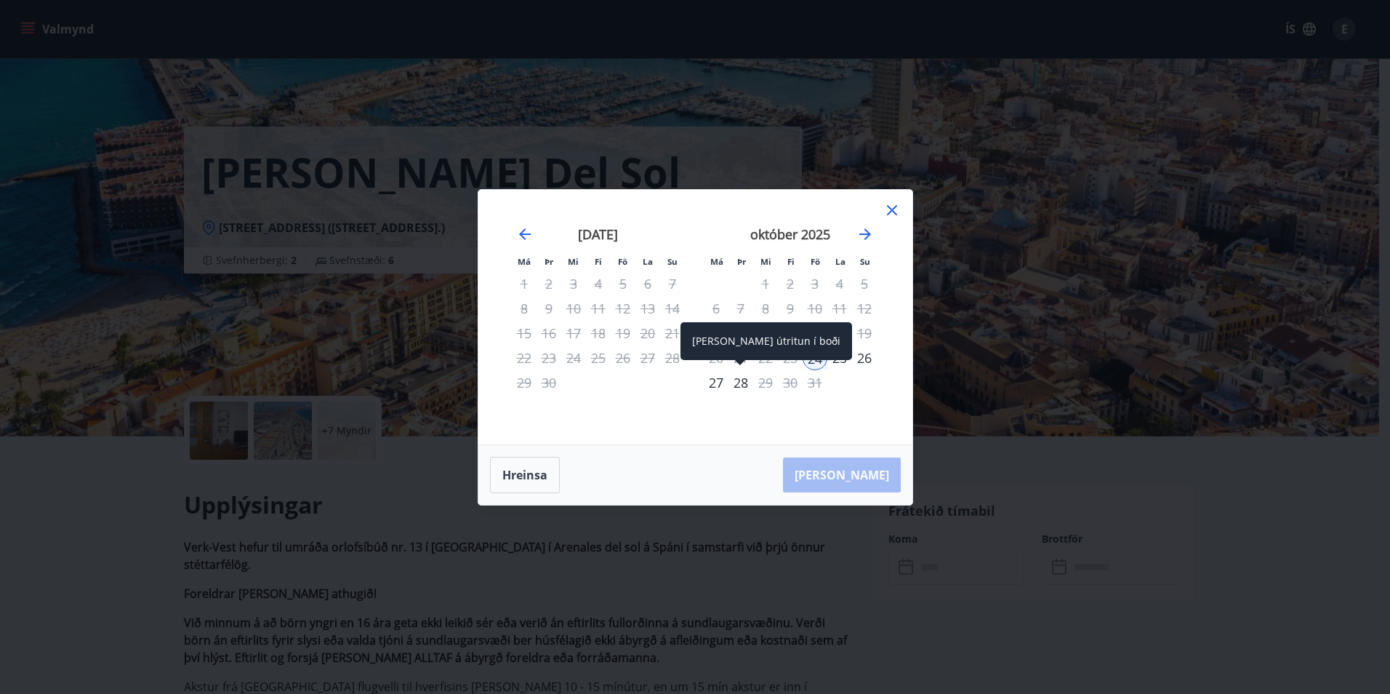
click at [741, 385] on div "28" at bounding box center [741, 382] width 25 height 25
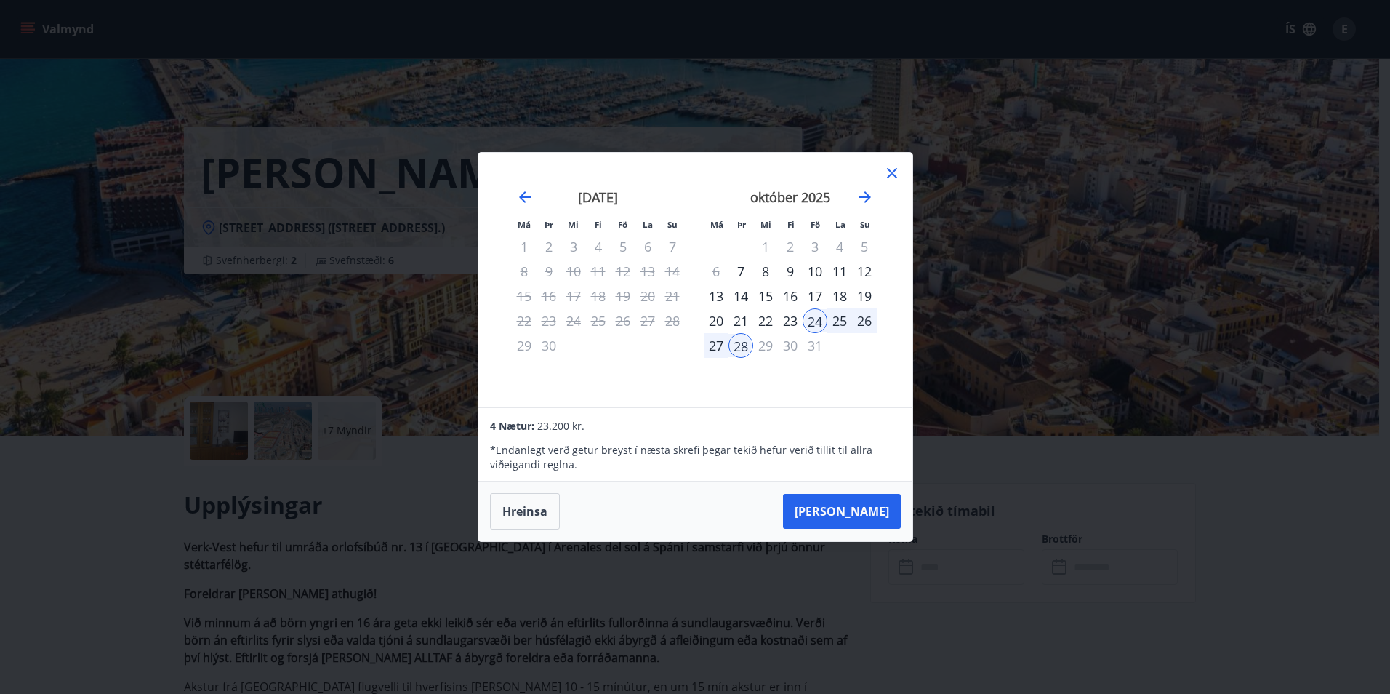
click at [765, 273] on div "8" at bounding box center [765, 271] width 25 height 25
click at [844, 273] on div "11" at bounding box center [839, 271] width 25 height 25
click at [862, 270] on div "12" at bounding box center [864, 271] width 25 height 25
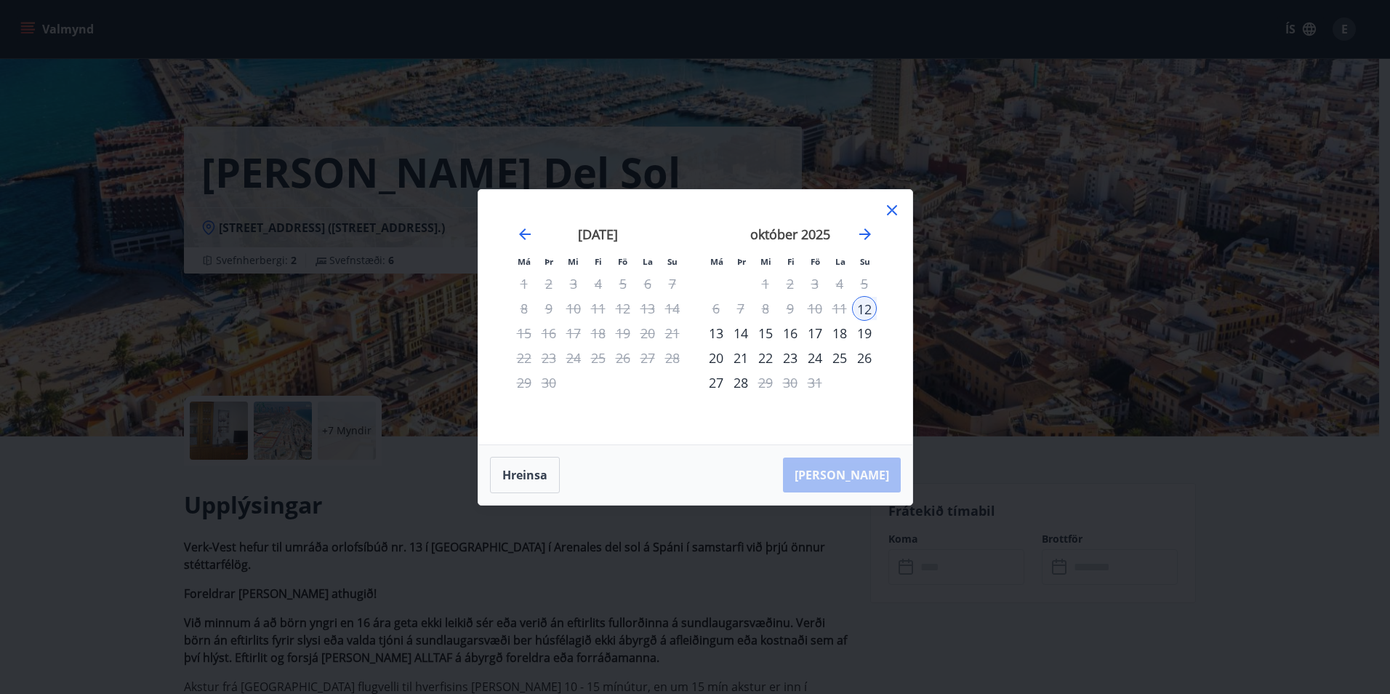
click at [869, 334] on div "19" at bounding box center [864, 333] width 25 height 25
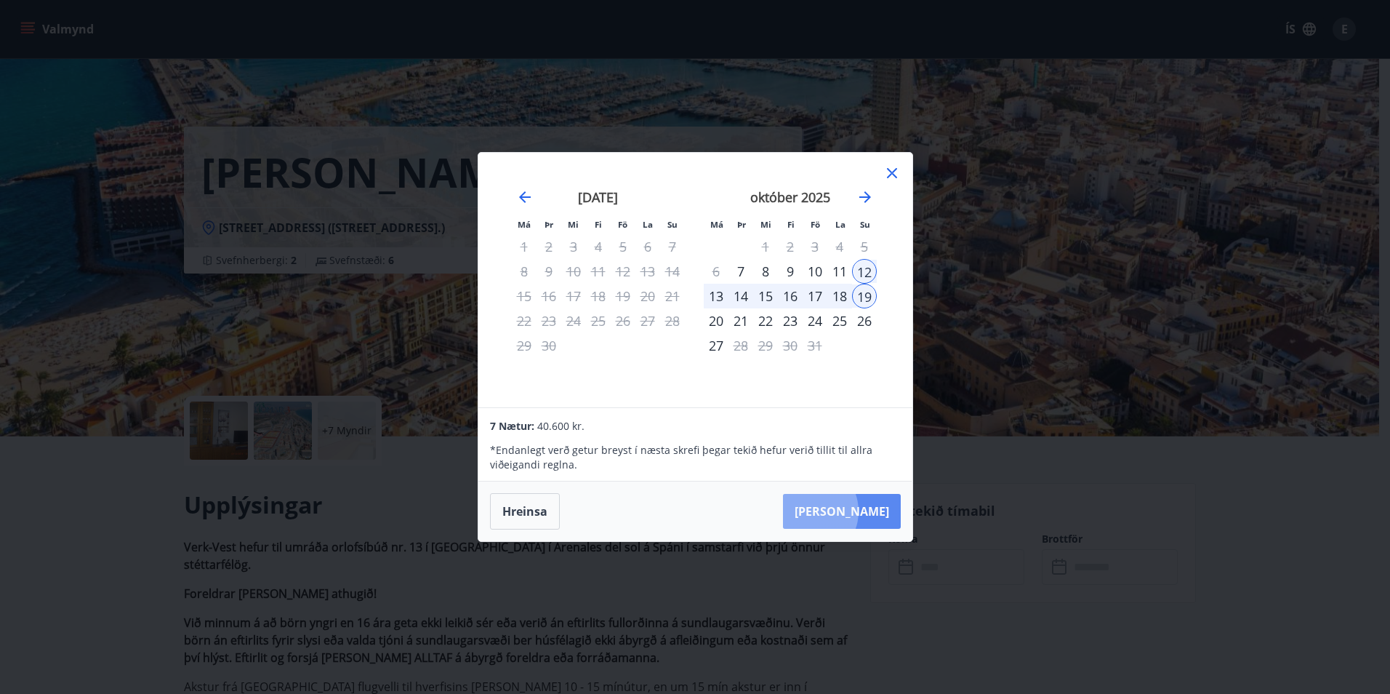
click at [854, 511] on button "[PERSON_NAME]" at bounding box center [842, 511] width 118 height 35
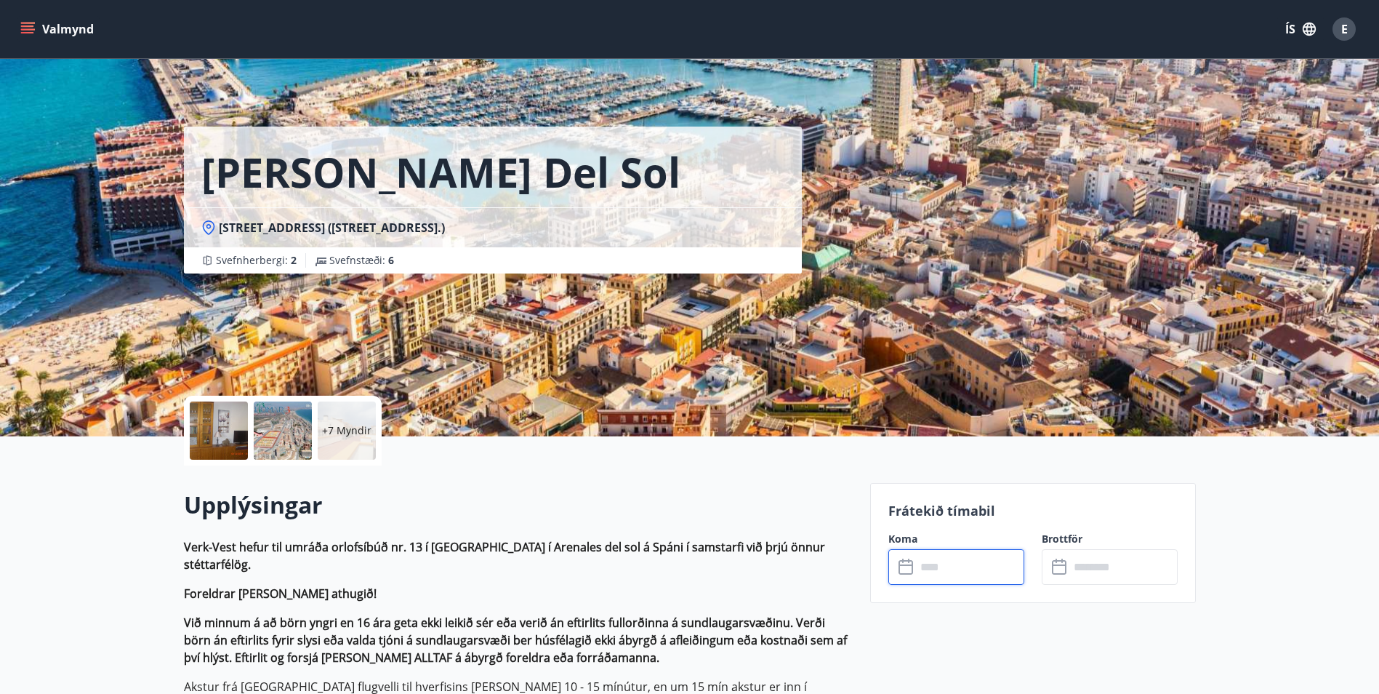
type input "******"
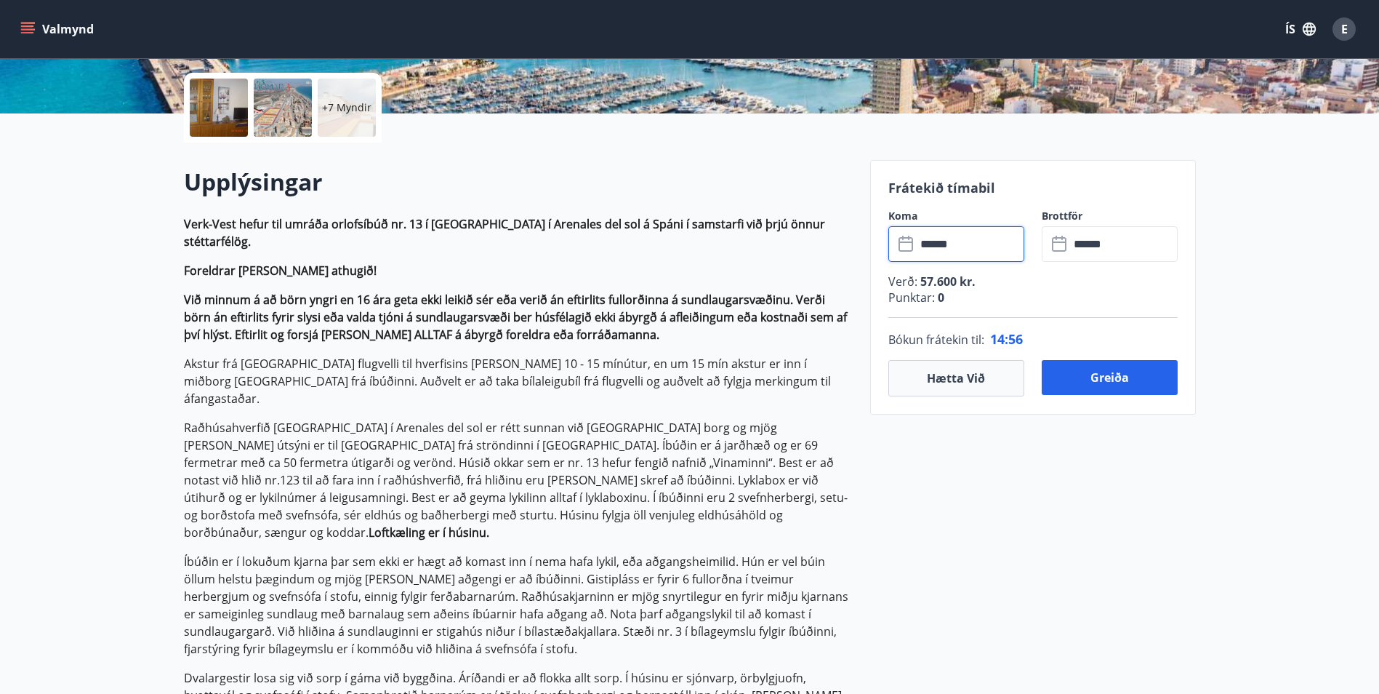
scroll to position [364, 0]
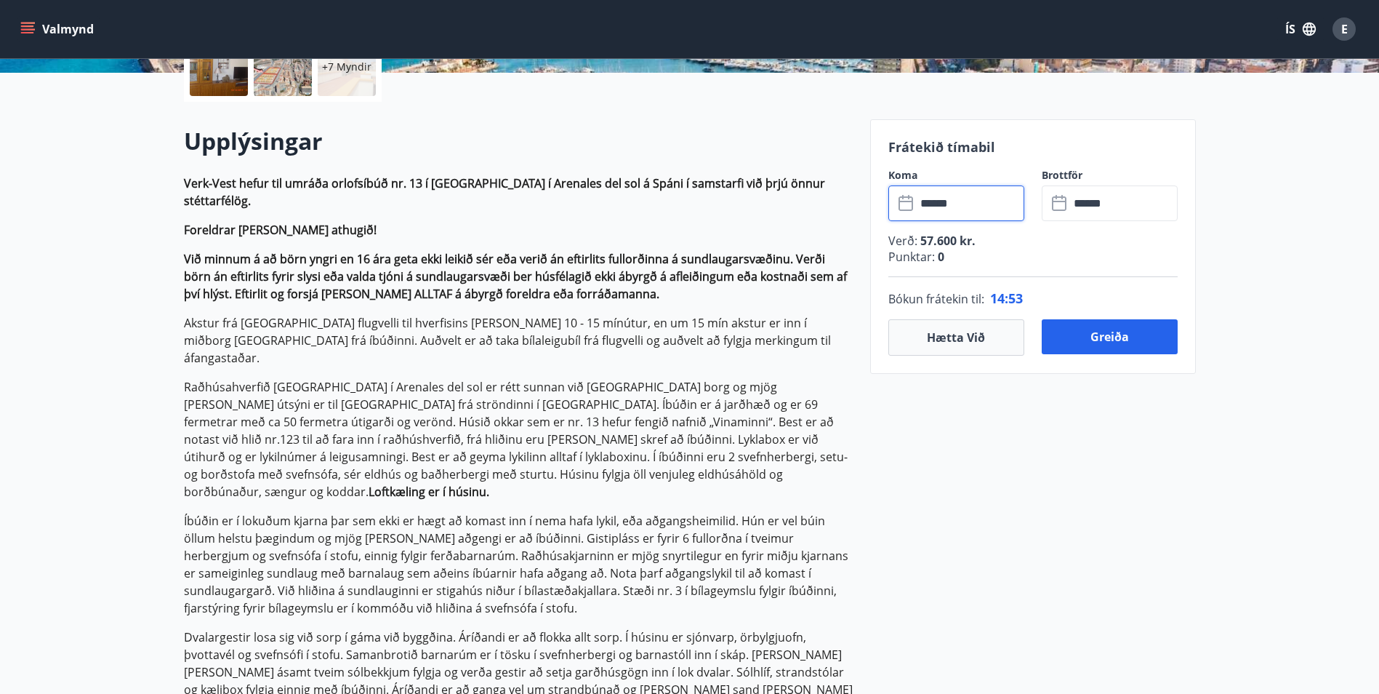
click at [959, 200] on input "******" at bounding box center [970, 203] width 108 height 36
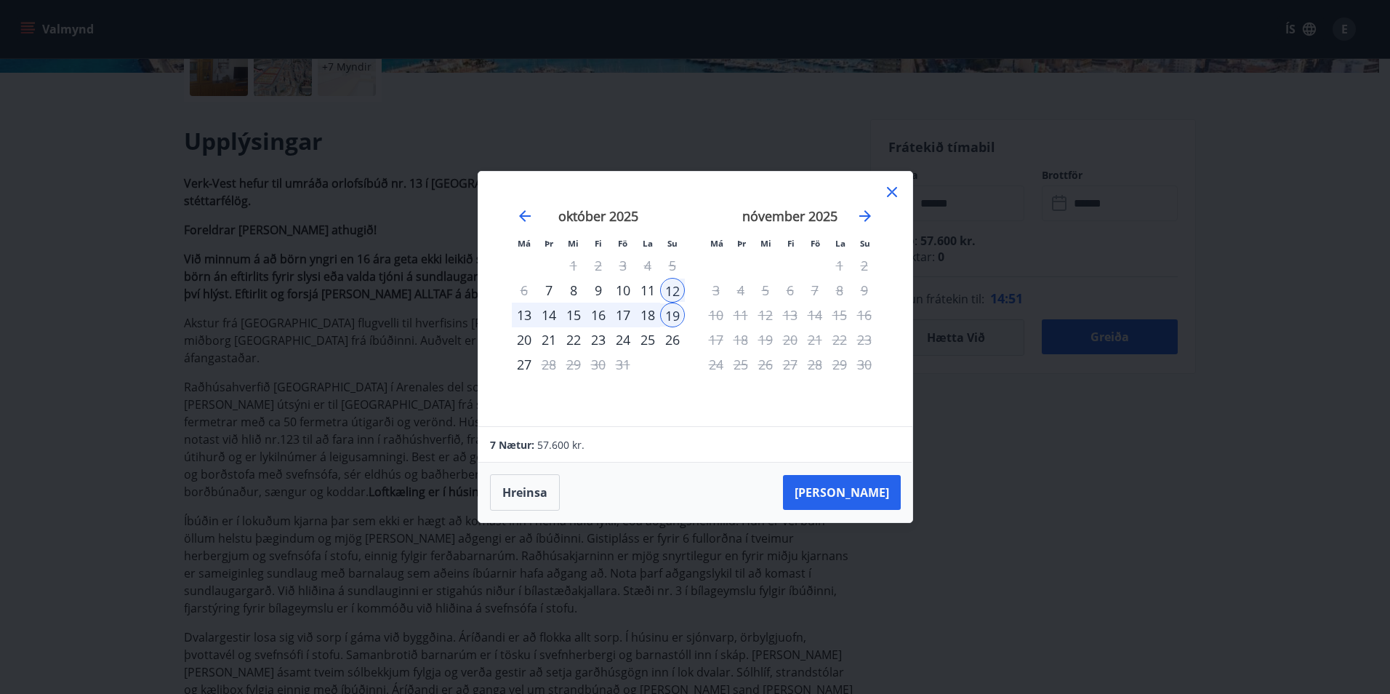
click at [622, 313] on div "17" at bounding box center [623, 314] width 25 height 25
click at [620, 337] on div "24" at bounding box center [623, 339] width 25 height 25
click at [855, 492] on button "[PERSON_NAME]" at bounding box center [842, 492] width 118 height 35
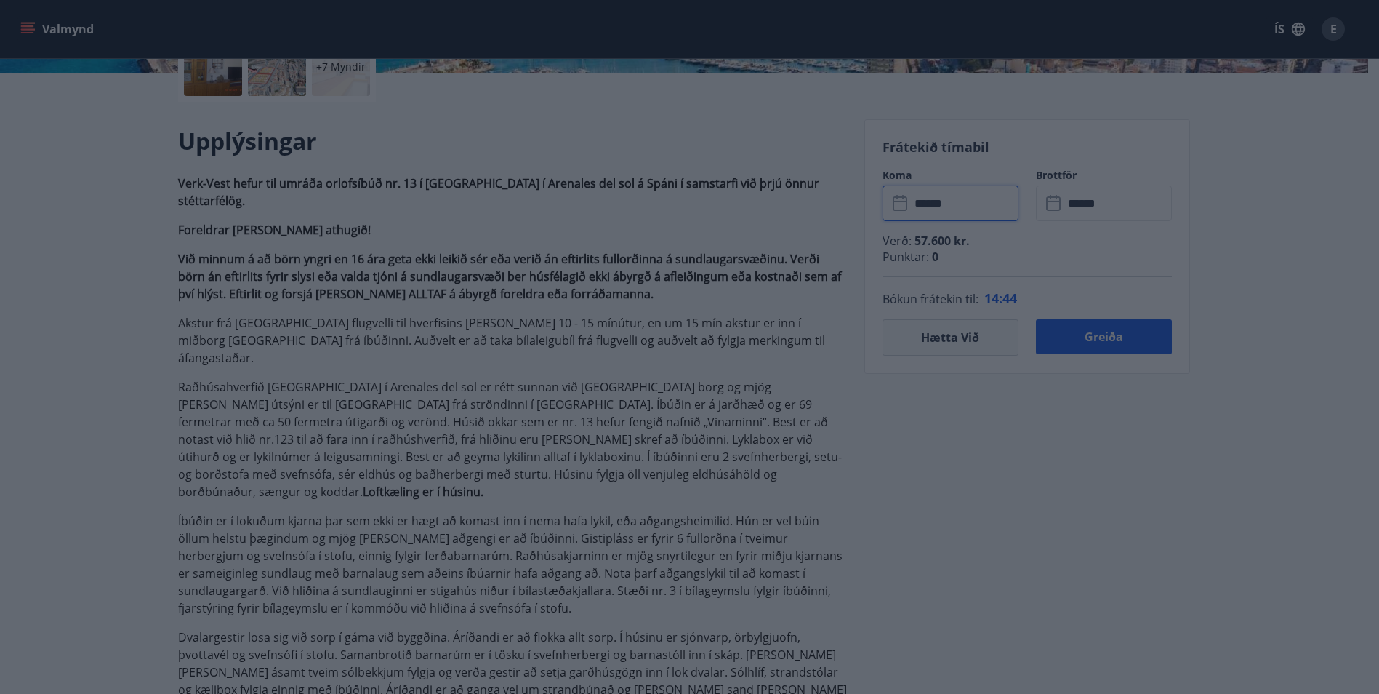
type input "******"
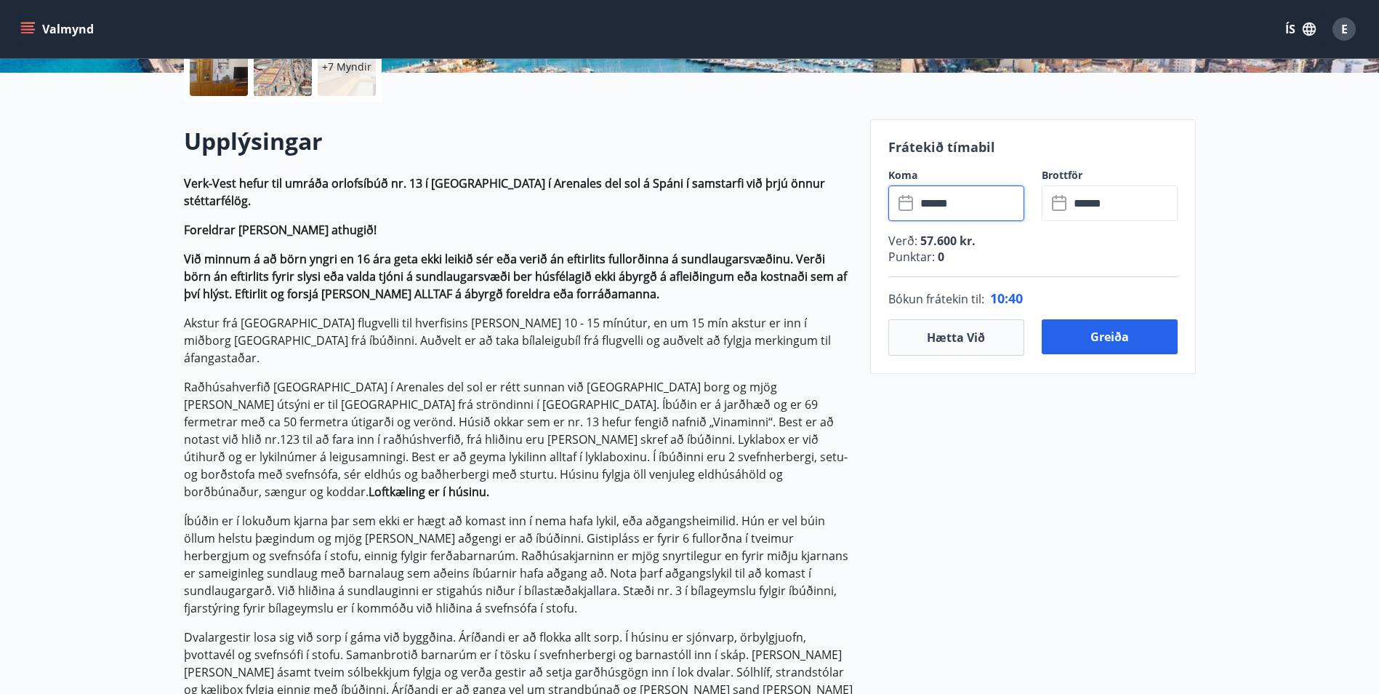
click at [952, 199] on input "******" at bounding box center [970, 203] width 108 height 36
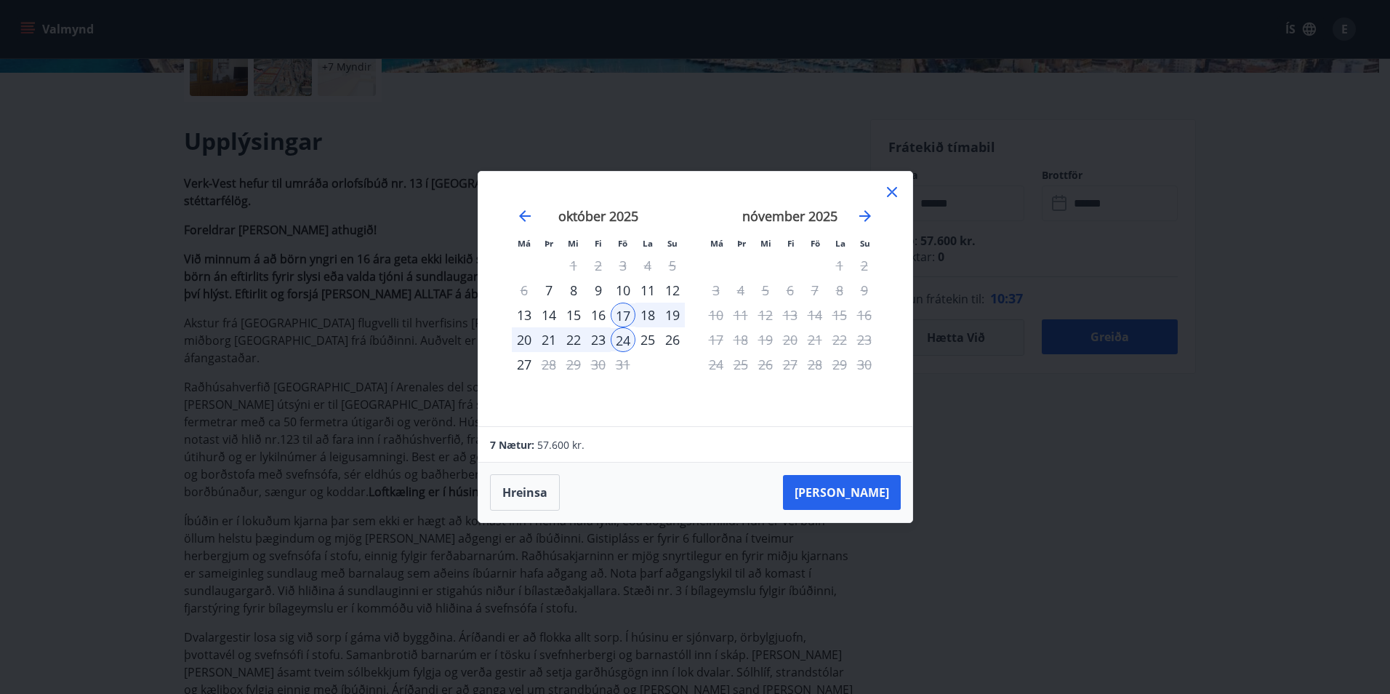
click at [628, 314] on div "17" at bounding box center [623, 314] width 25 height 25
click at [521, 341] on div "20" at bounding box center [524, 339] width 25 height 25
click at [871, 488] on button "[PERSON_NAME]" at bounding box center [842, 492] width 118 height 35
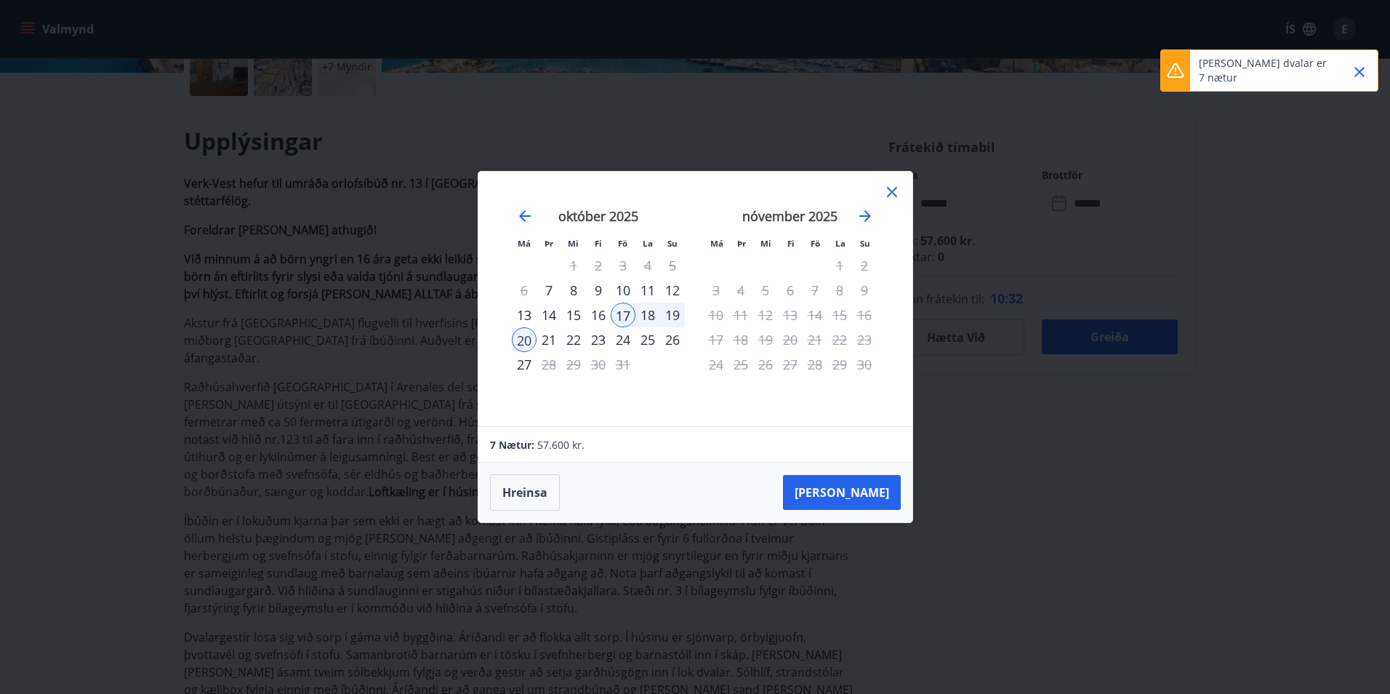
click at [1355, 74] on icon "Close" at bounding box center [1359, 71] width 17 height 17
click at [626, 318] on div "17" at bounding box center [623, 314] width 25 height 25
click at [595, 336] on div "23" at bounding box center [598, 339] width 25 height 25
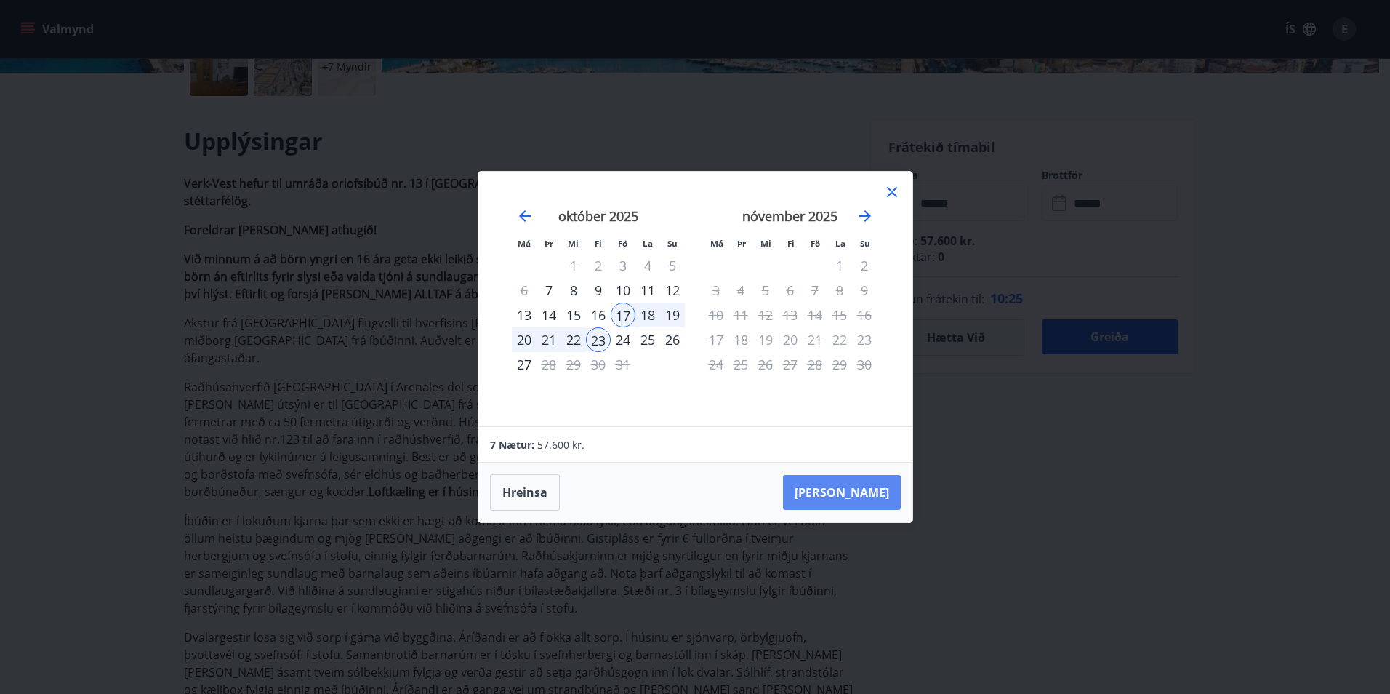
click at [843, 484] on button "[PERSON_NAME]" at bounding box center [842, 492] width 118 height 35
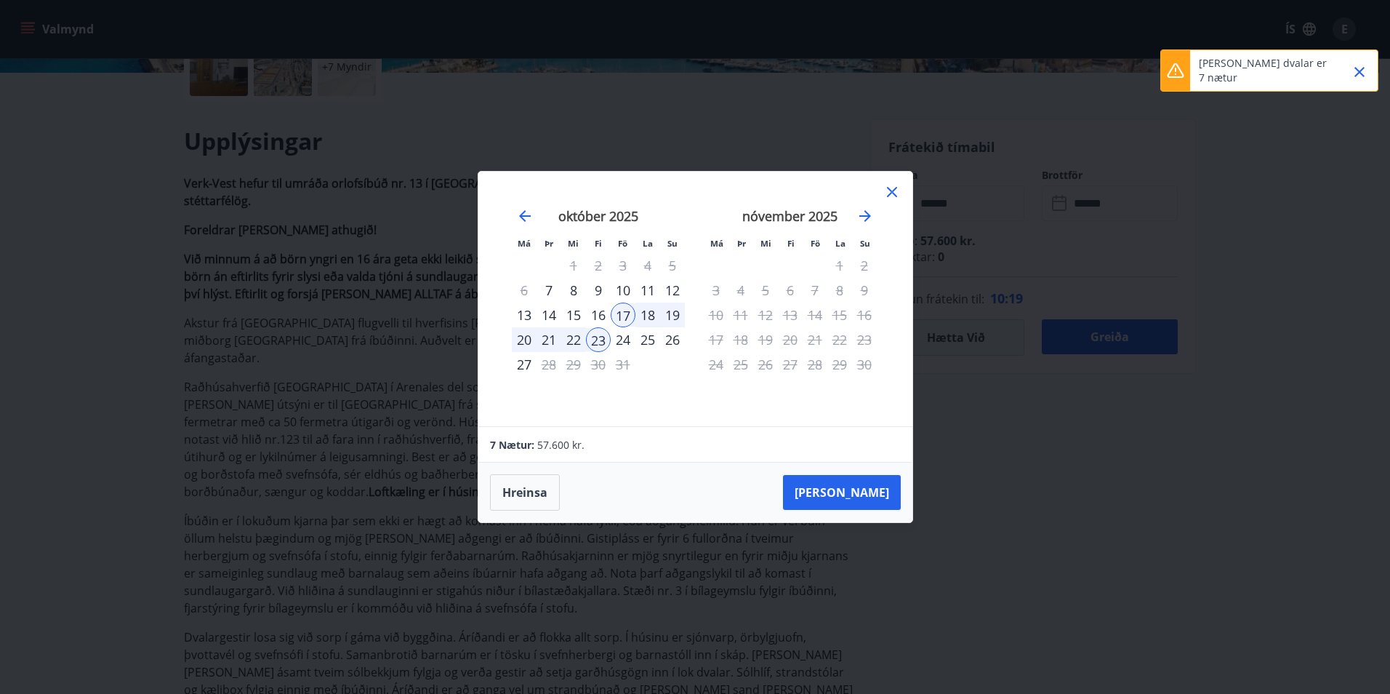
click at [891, 192] on icon at bounding box center [892, 192] width 2 height 2
